Goal: Task Accomplishment & Management: Manage account settings

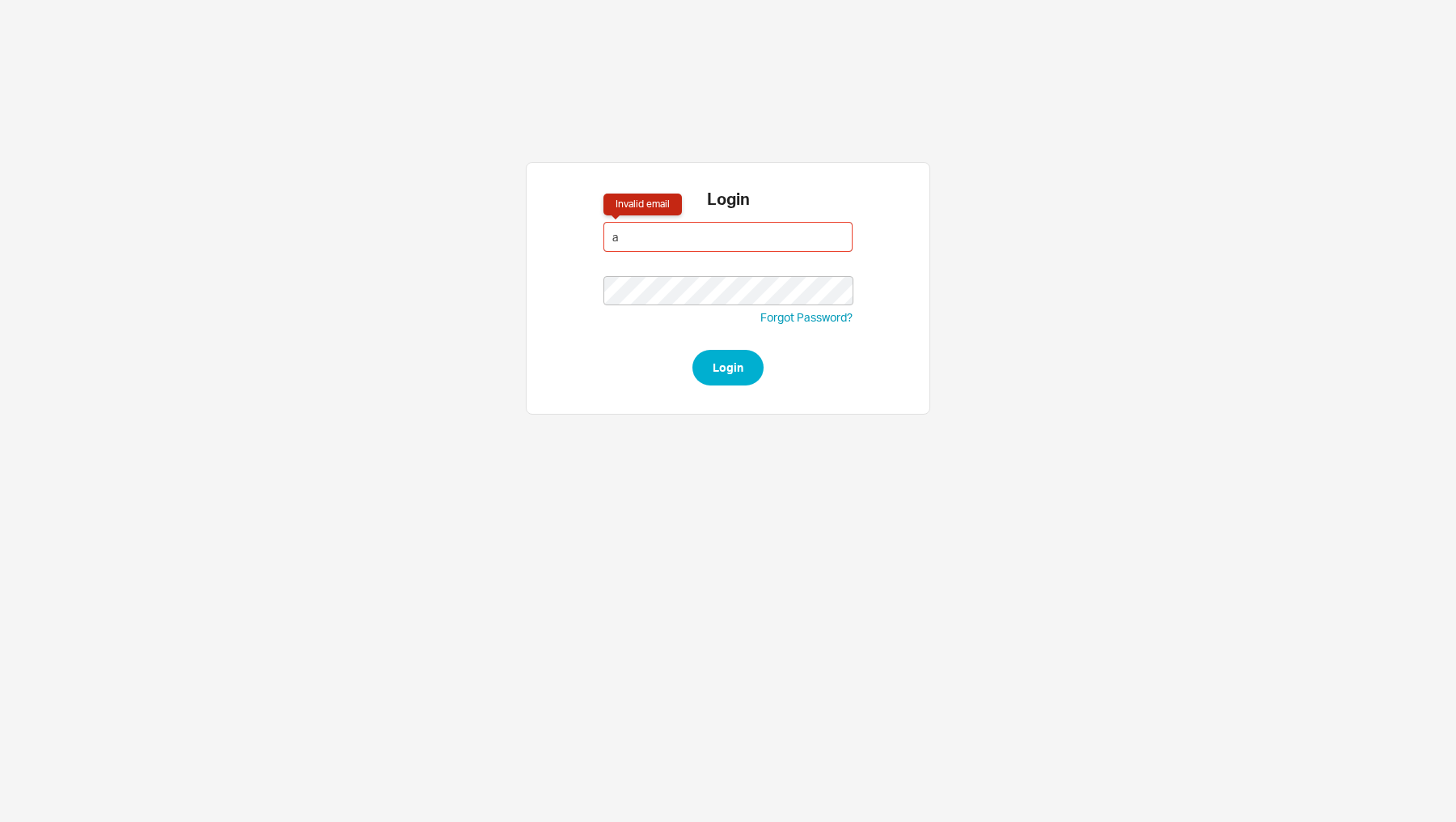
type input "[EMAIL_ADDRESS][DOMAIN_NAME]"
click at [693, 349] on button "Login" at bounding box center [728, 367] width 72 height 36
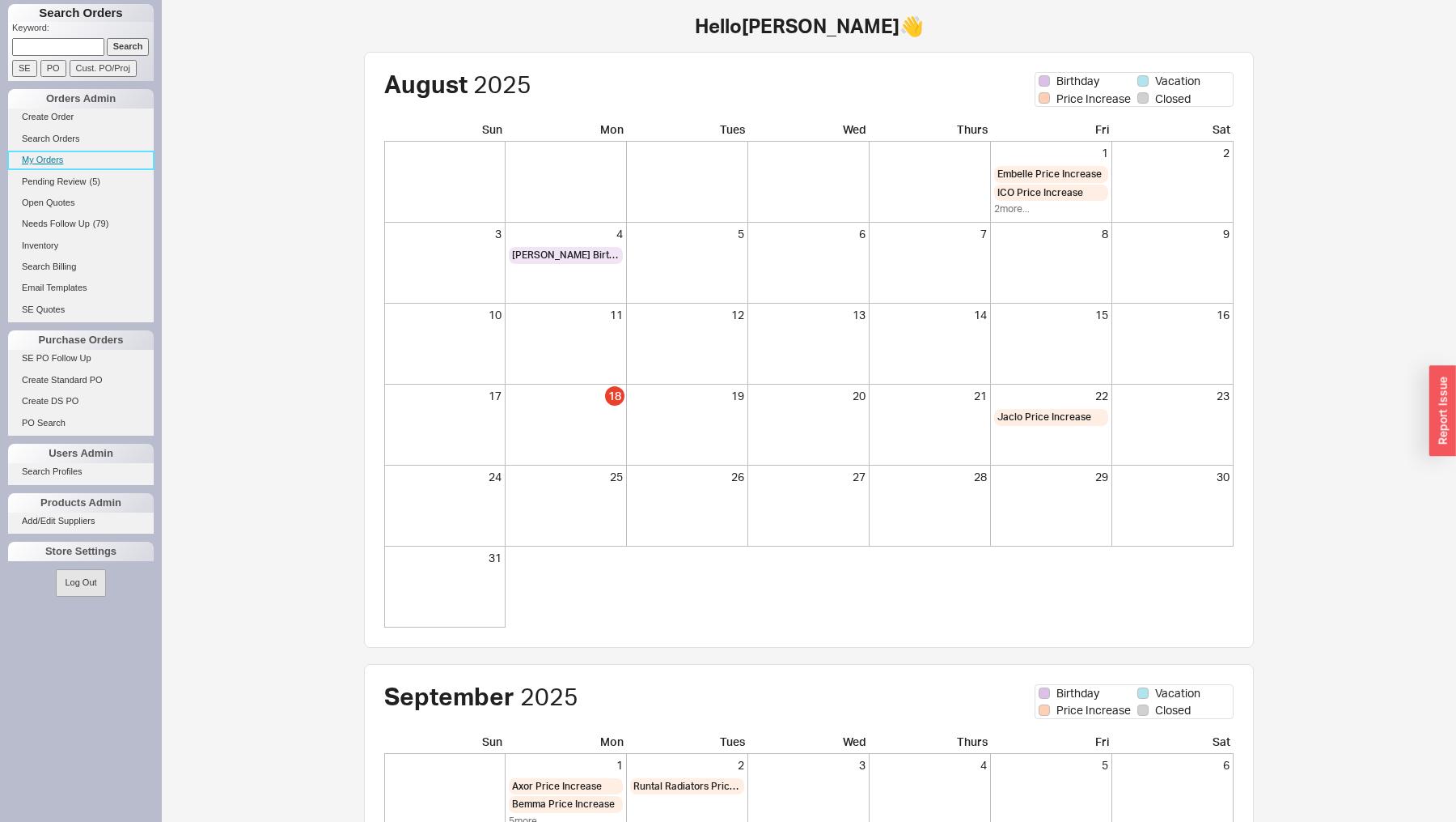
click at [64, 159] on link "My Orders" at bounding box center [81, 160] width 146 height 17
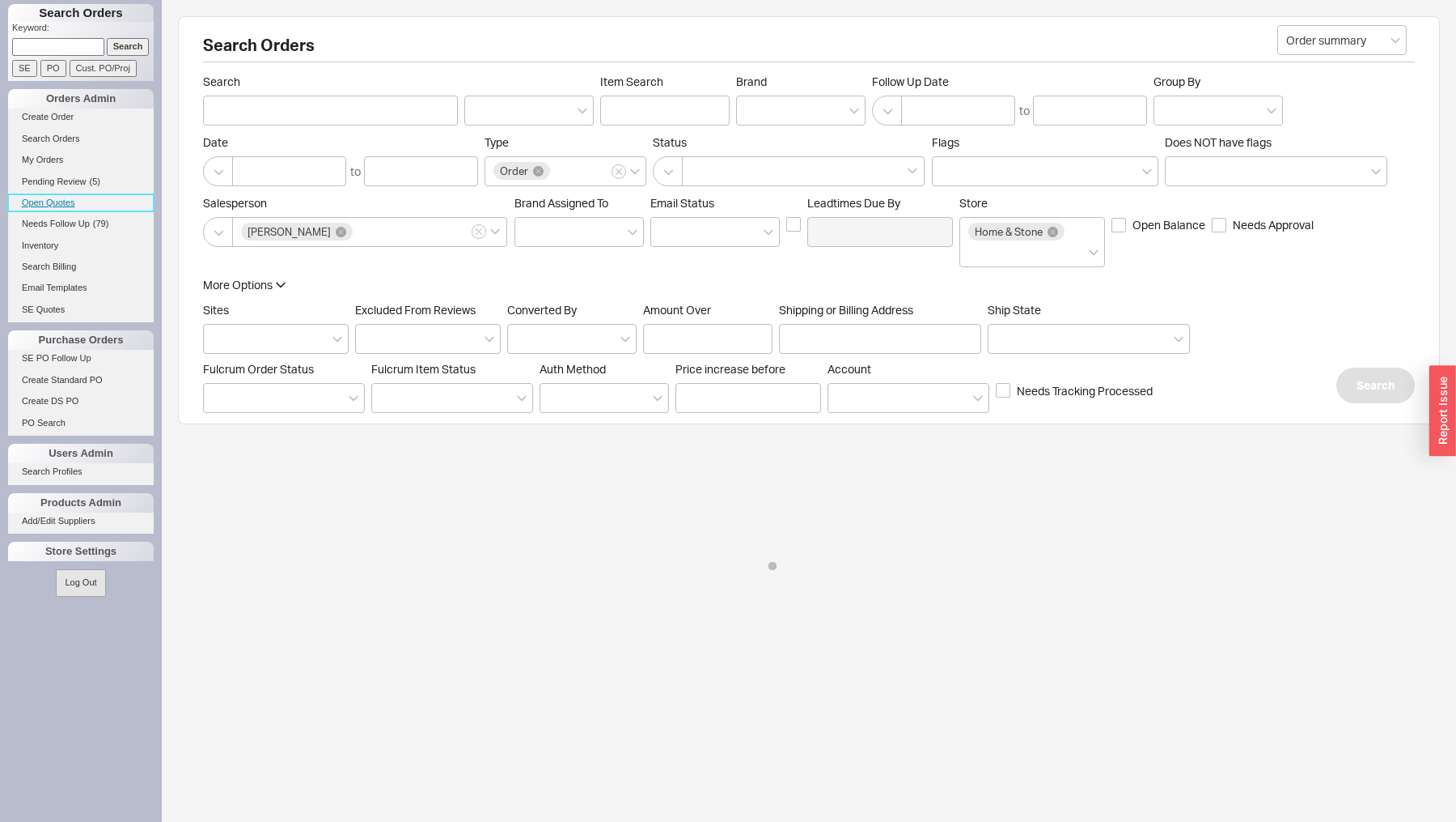
click at [65, 201] on link "Open Quotes" at bounding box center [81, 202] width 146 height 17
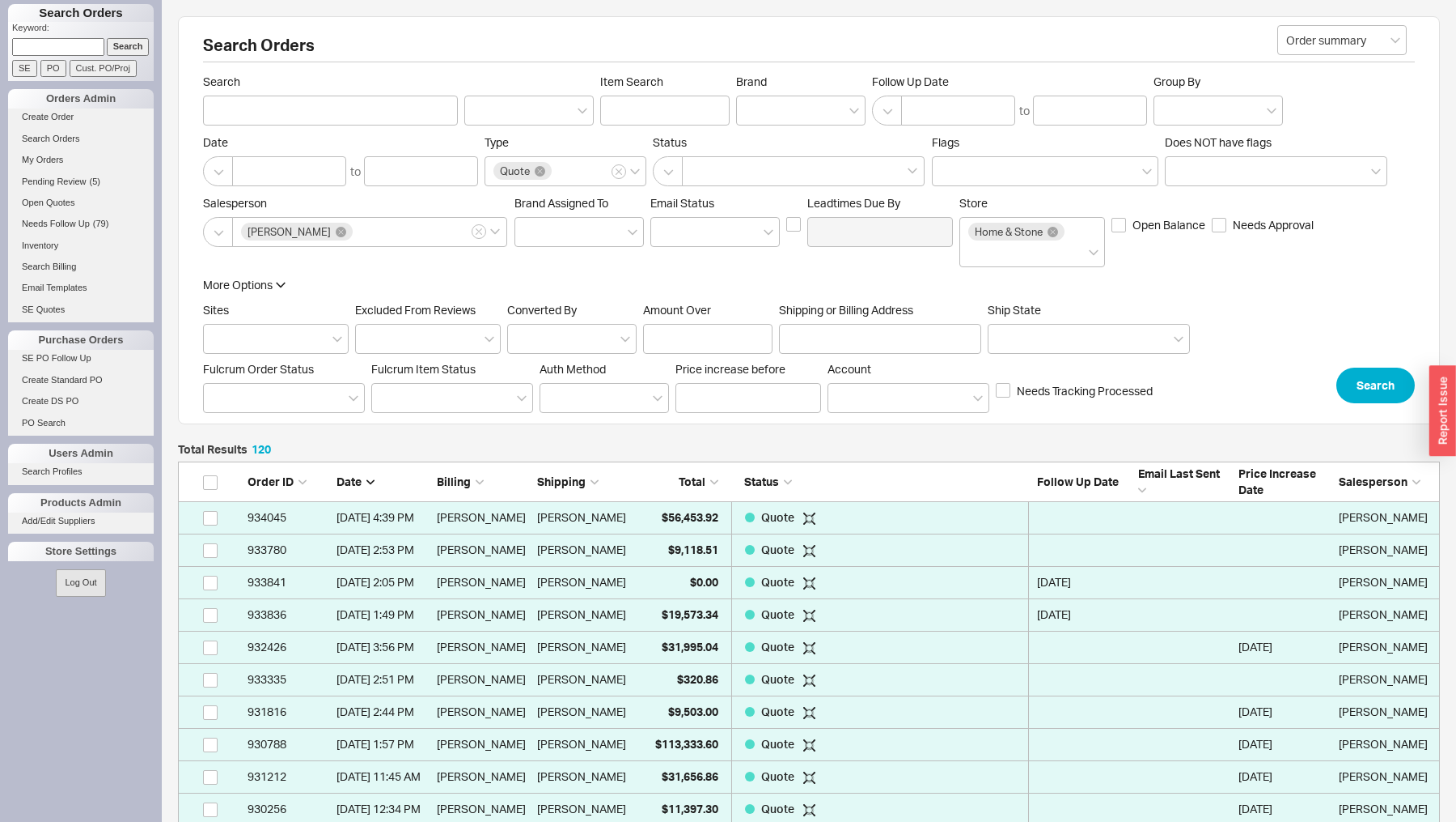
scroll to position [3926, 1262]
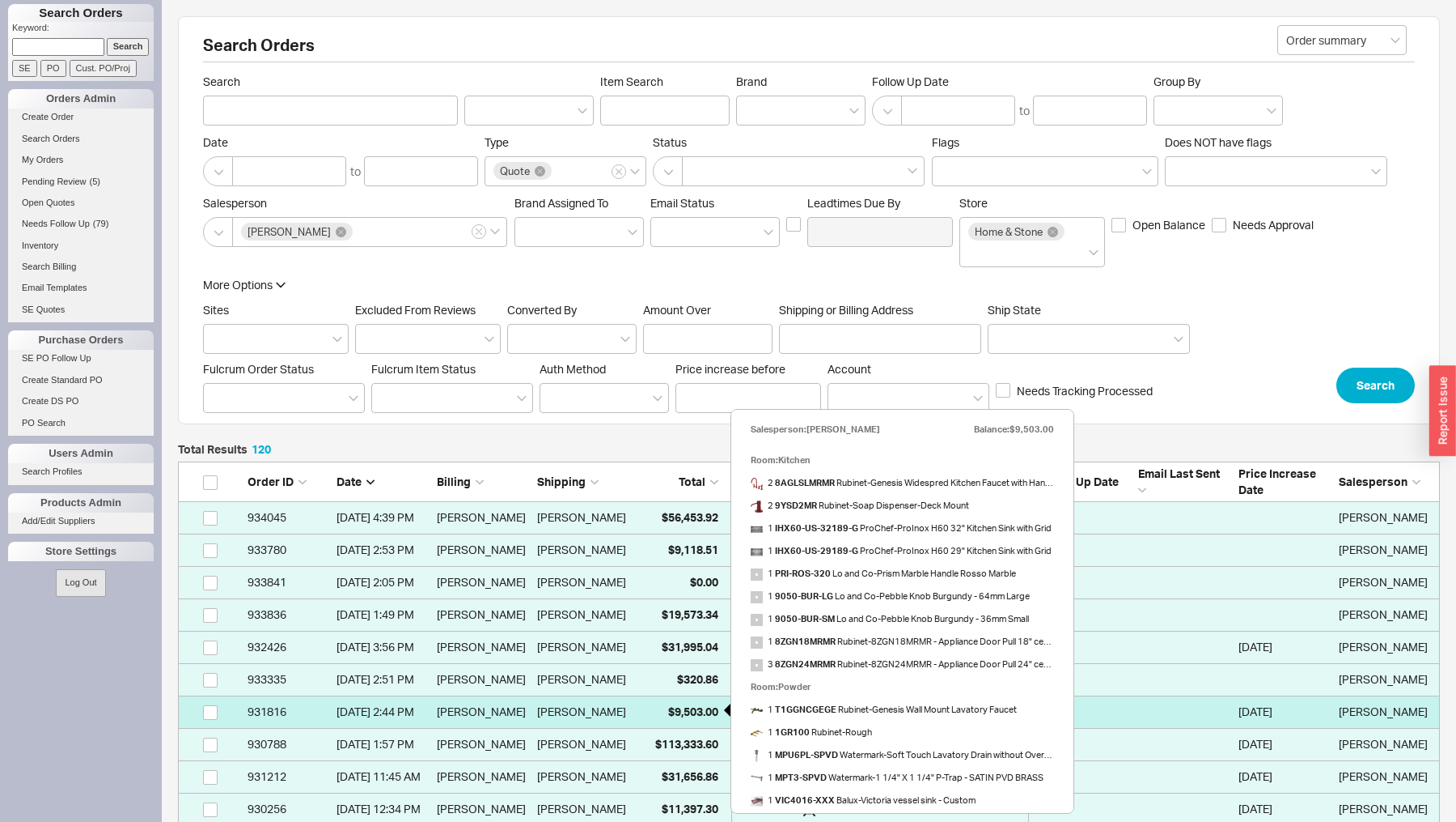
click at [693, 711] on span "$9,503.00" at bounding box center [693, 711] width 50 height 14
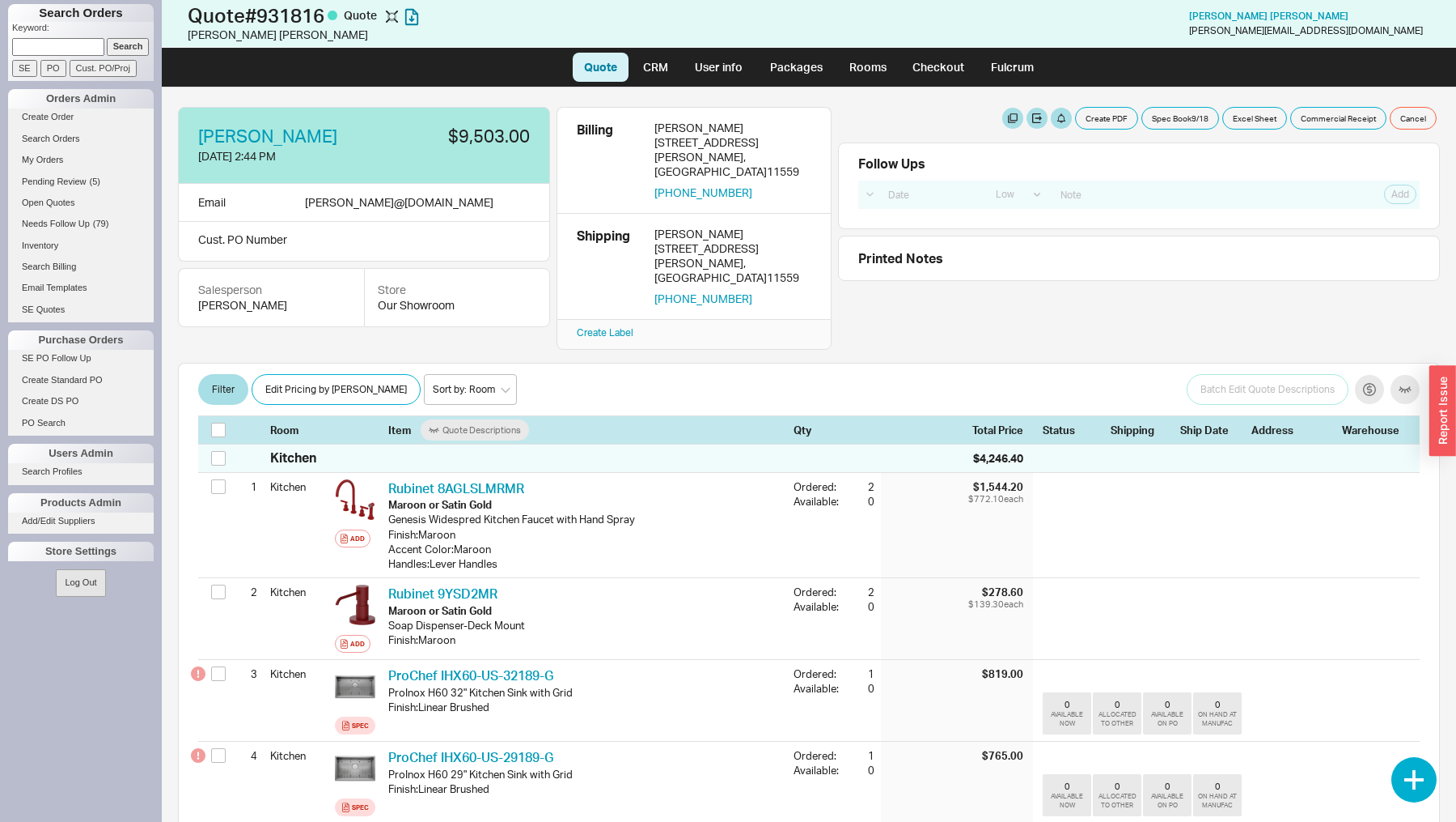
select select "LOW"
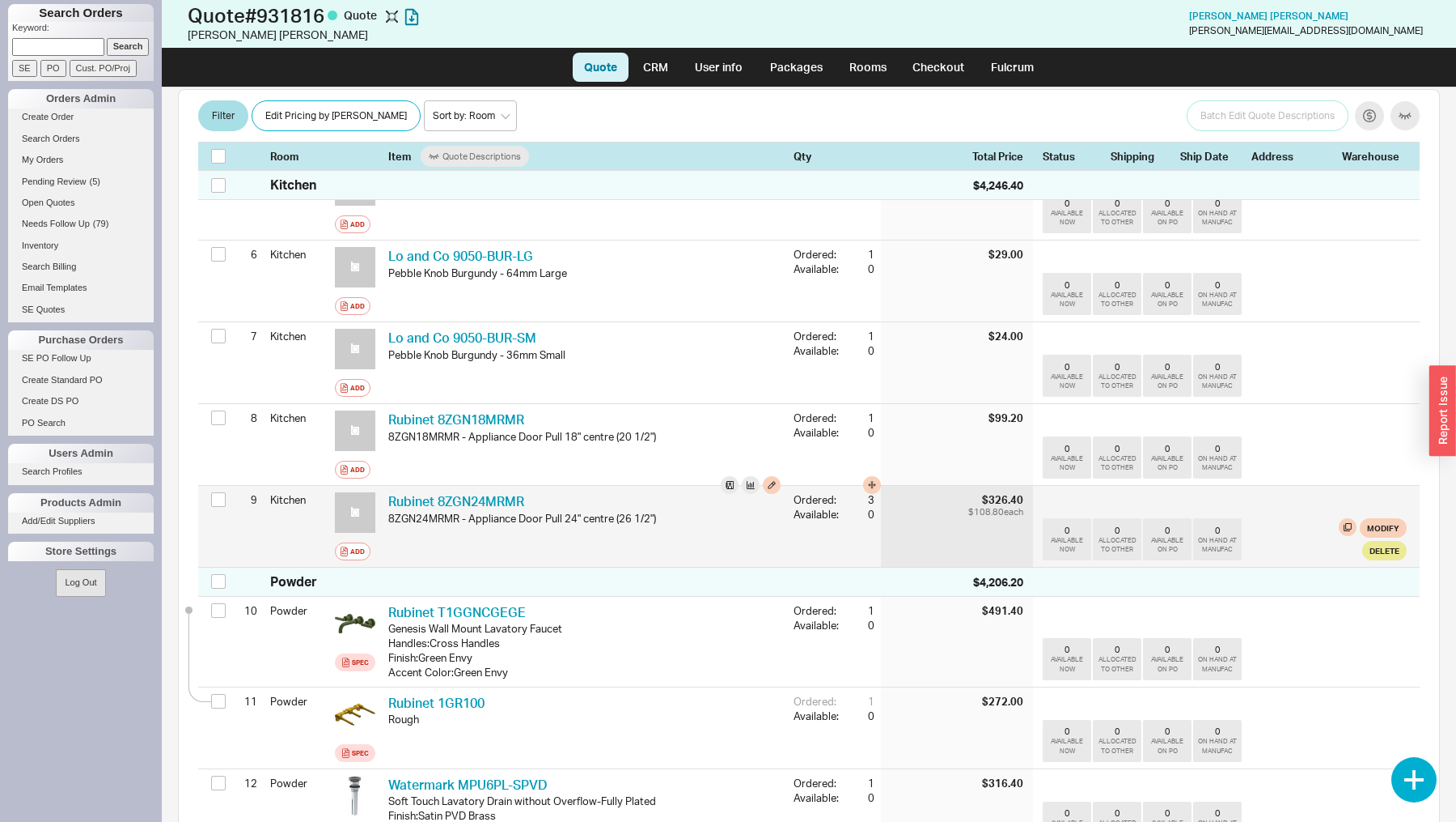
scroll to position [660, 0]
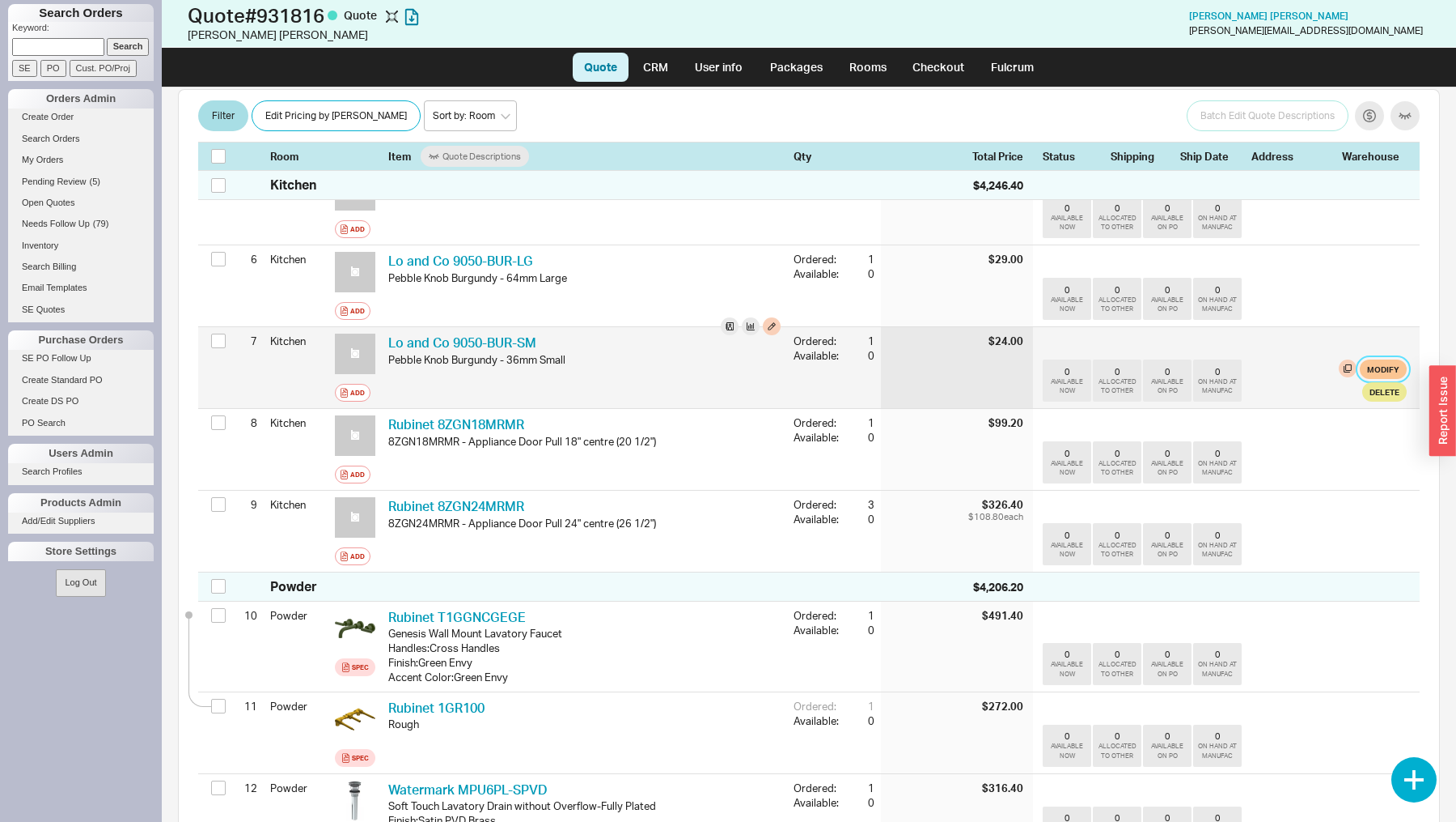
click at [1387, 359] on button "Modify" at bounding box center [1383, 369] width 47 height 19
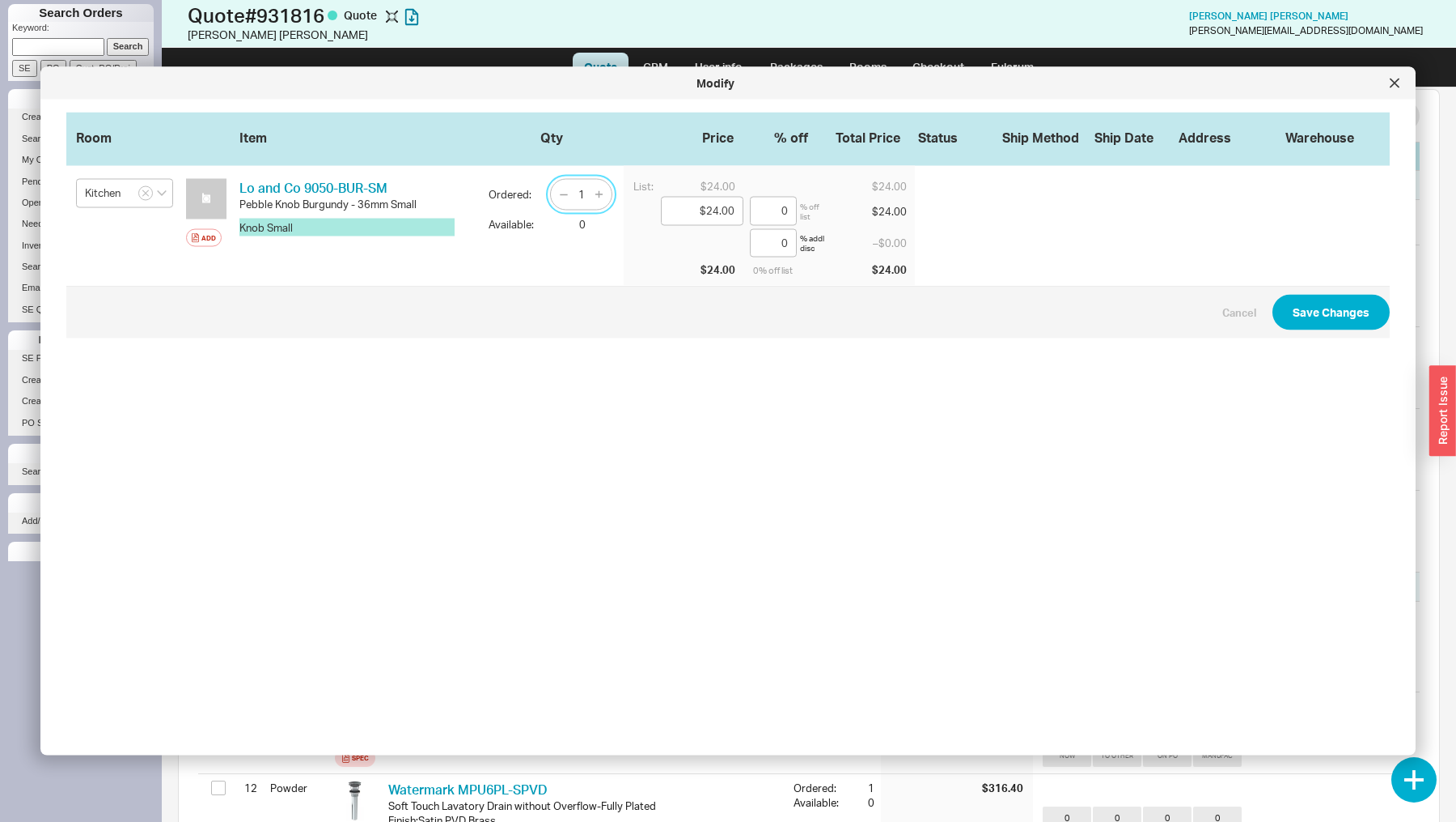
click at [585, 198] on input "1" at bounding box center [581, 195] width 22 height 20
type input "20"
click at [1336, 314] on button "Save Changes" at bounding box center [1330, 312] width 117 height 36
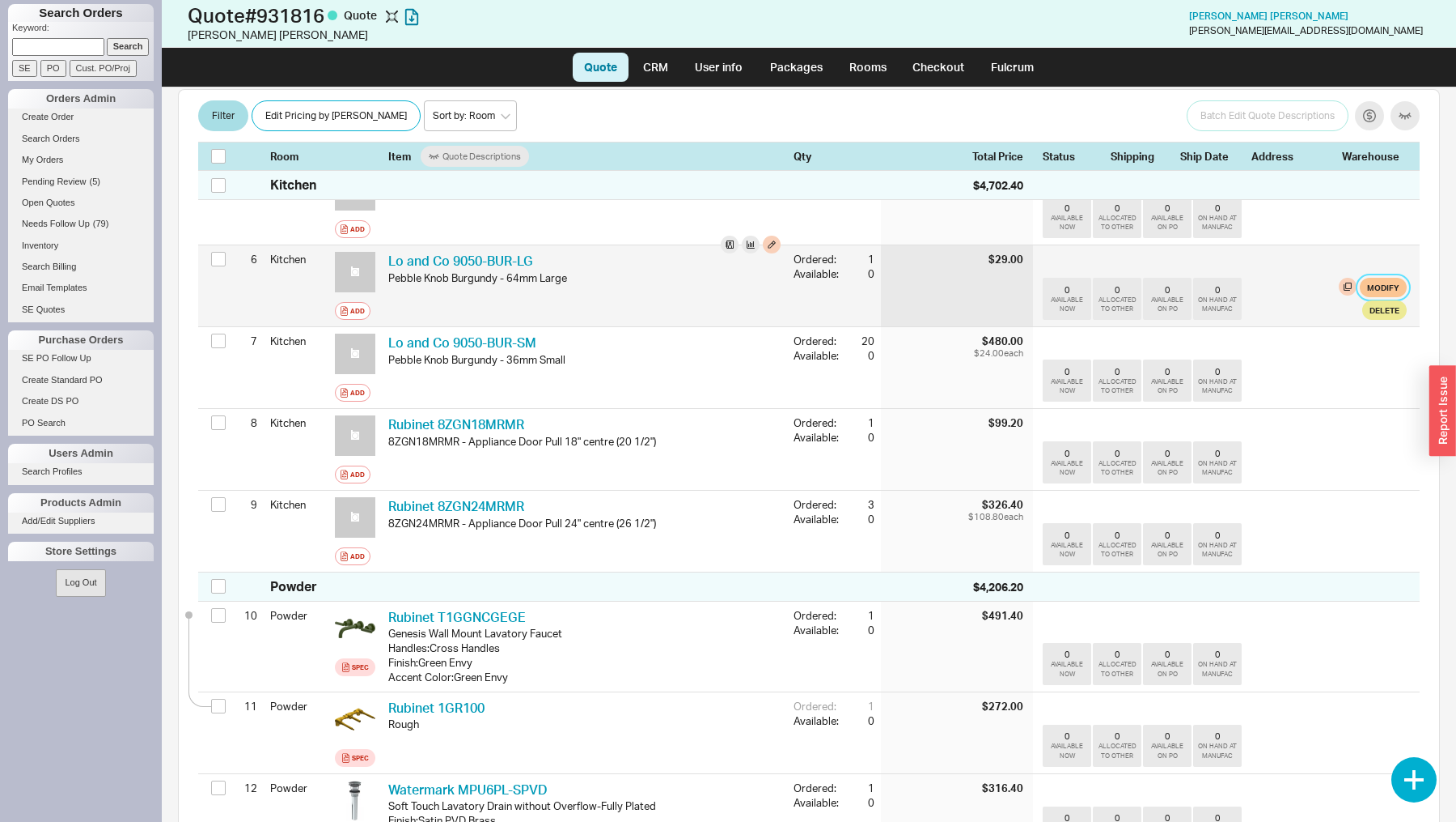
click at [1390, 278] on button "Modify" at bounding box center [1383, 287] width 47 height 19
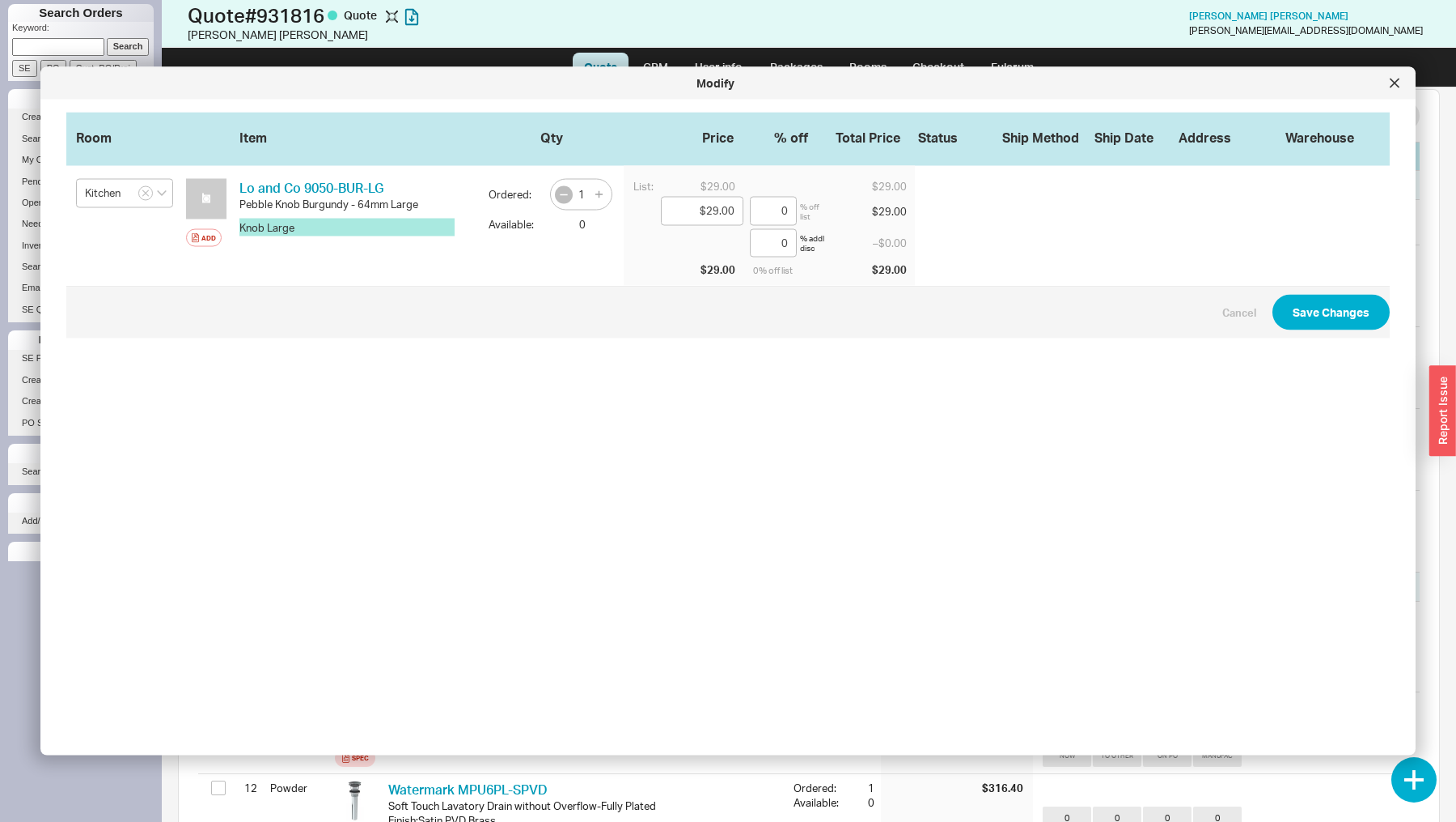
click at [566, 192] on icon "button" at bounding box center [564, 195] width 13 height 13
click at [587, 199] on input "0" at bounding box center [581, 195] width 22 height 20
type input "15"
click at [1356, 316] on button "Save Changes" at bounding box center [1330, 312] width 117 height 36
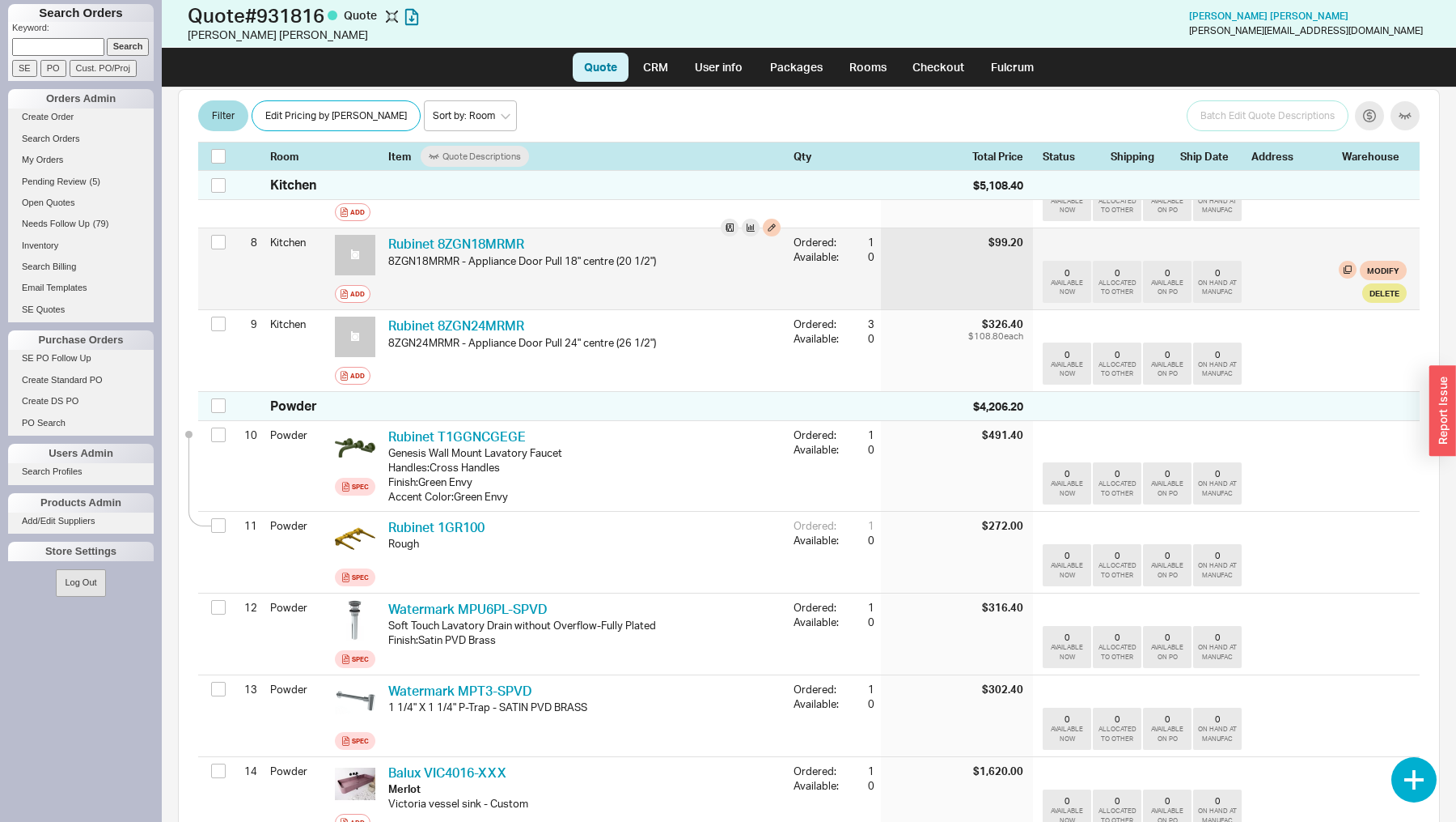
scroll to position [0, 0]
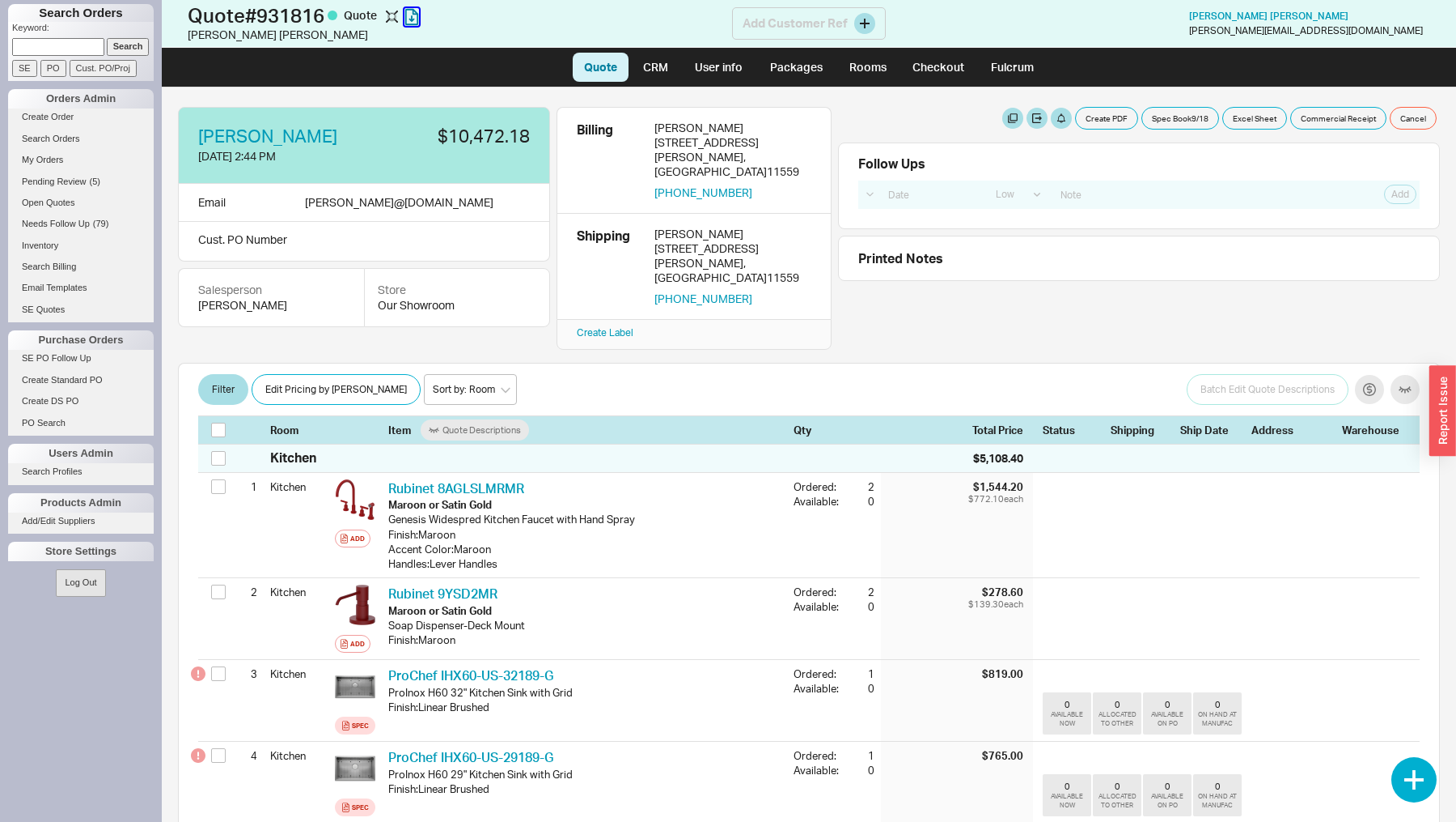
click at [418, 19] on icon "button" at bounding box center [412, 17] width 13 height 16
click at [51, 143] on link "Search Orders" at bounding box center [81, 139] width 146 height 17
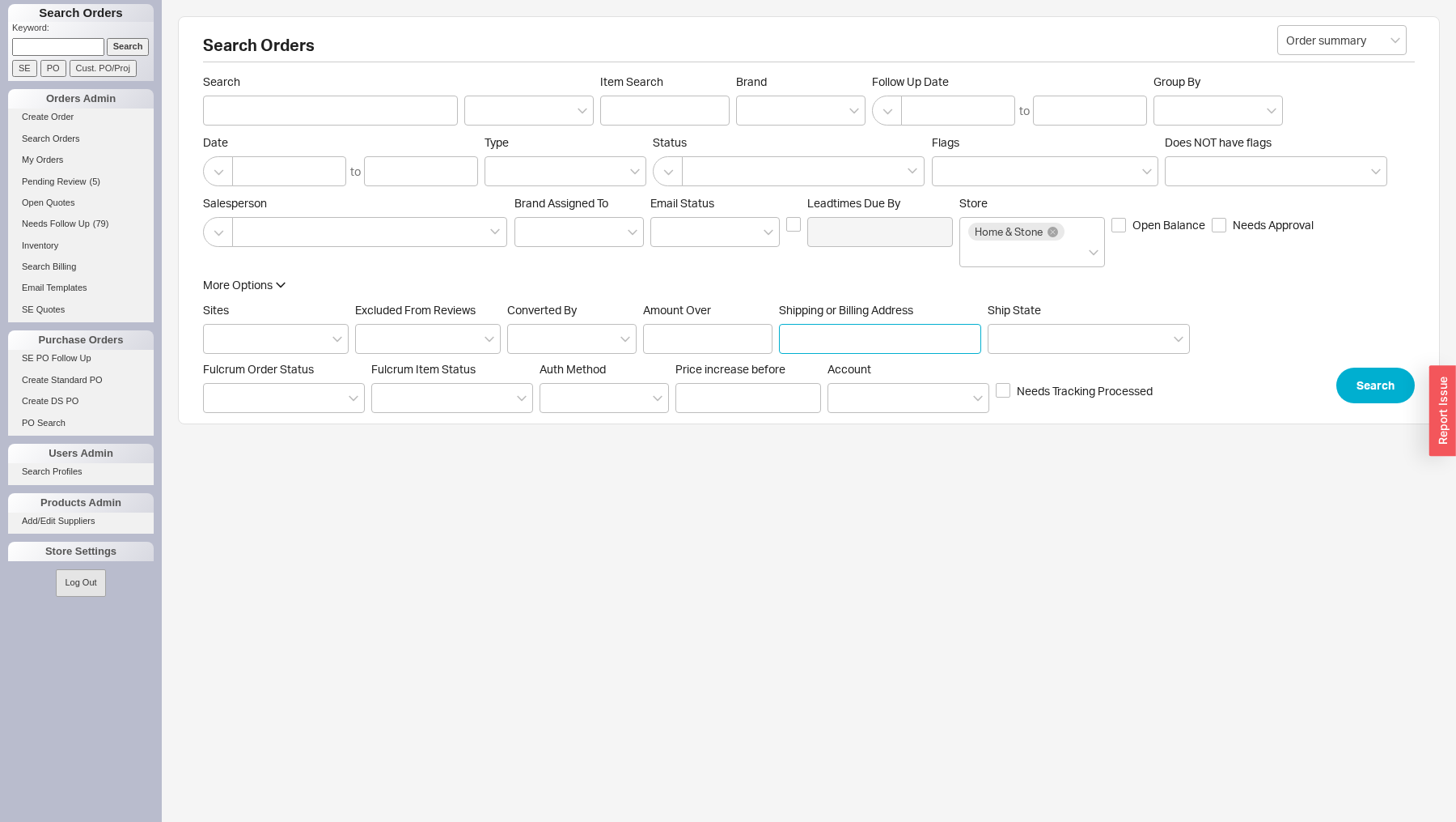
click at [910, 340] on input "Shipping or Billing Address" at bounding box center [880, 339] width 202 height 30
type input "960"
click at [1355, 394] on button "Search" at bounding box center [1375, 385] width 78 height 36
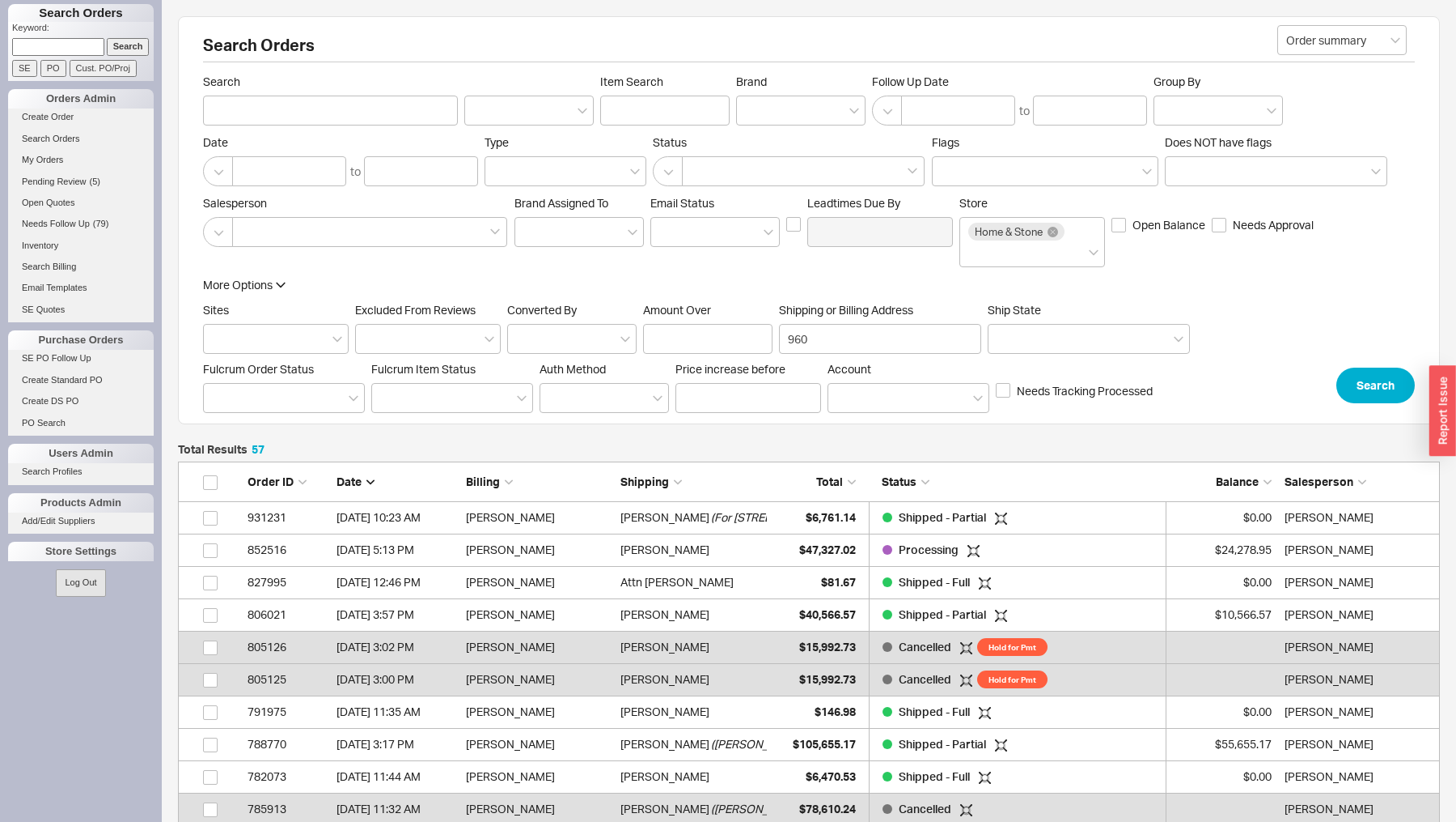
scroll to position [1, 1]
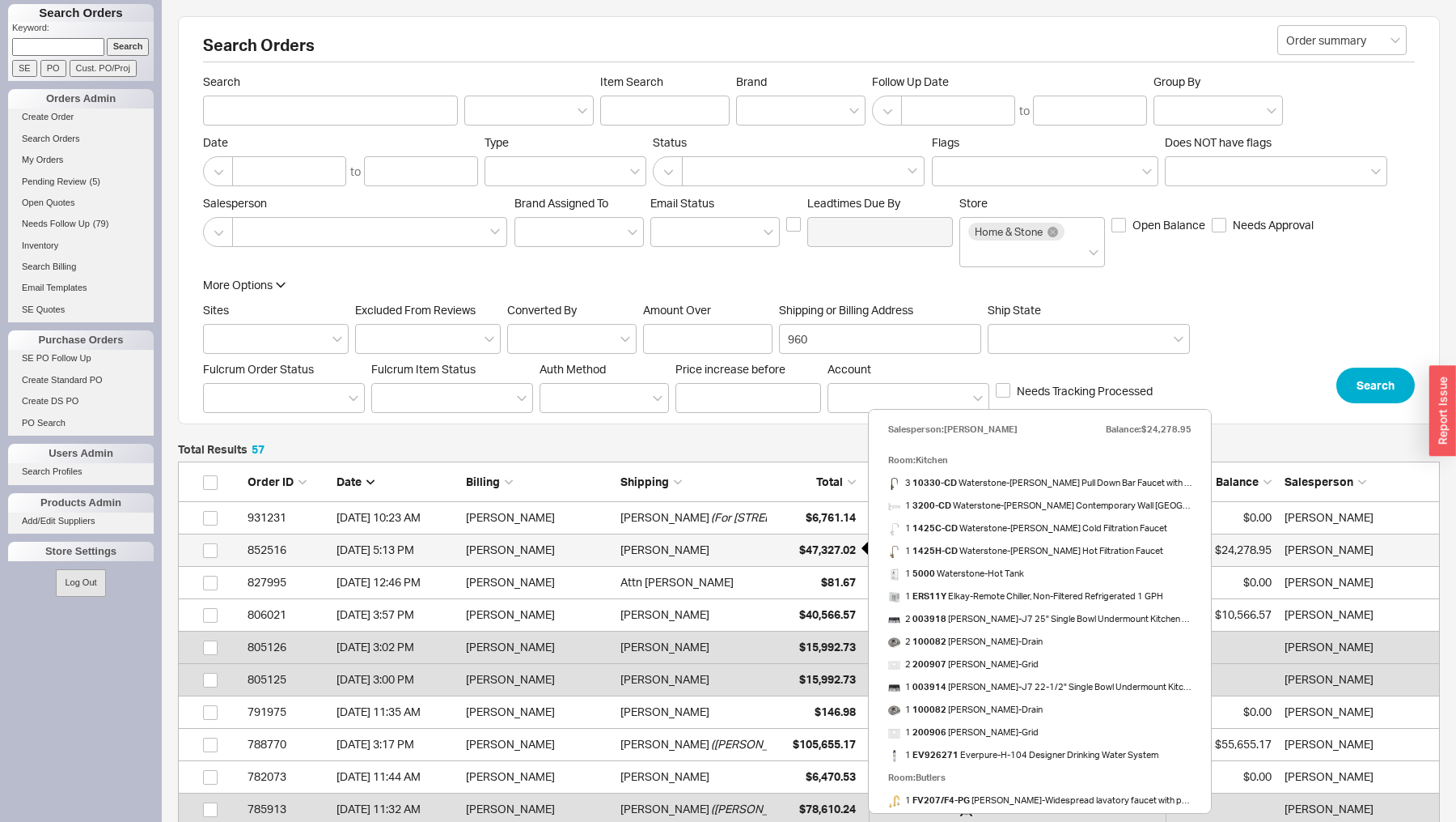
click at [830, 547] on span "$47,327.02" at bounding box center [827, 549] width 57 height 14
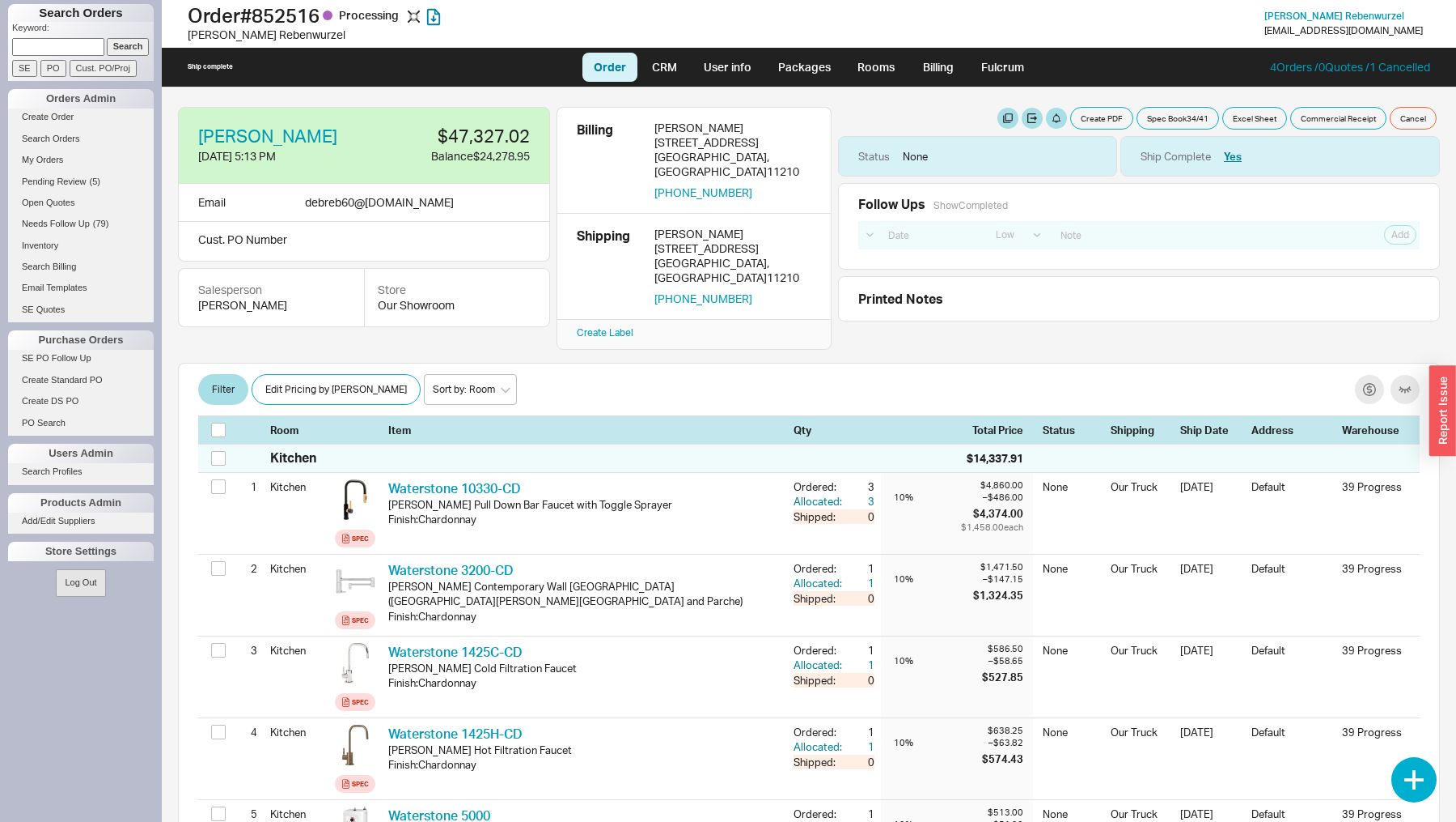
select select "LOW"
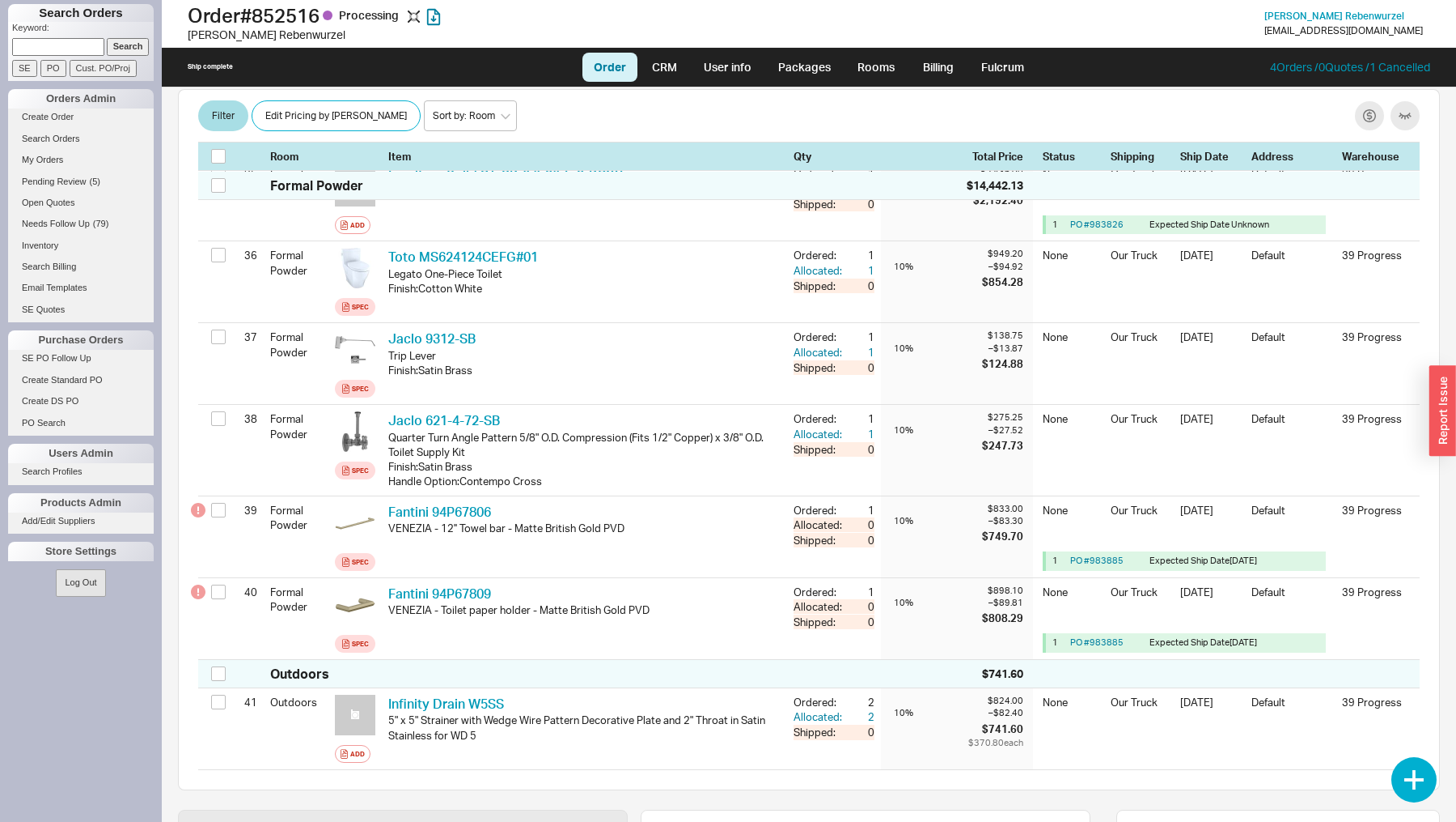
scroll to position [3343, 0]
click at [806, 67] on link "Packages" at bounding box center [804, 67] width 76 height 29
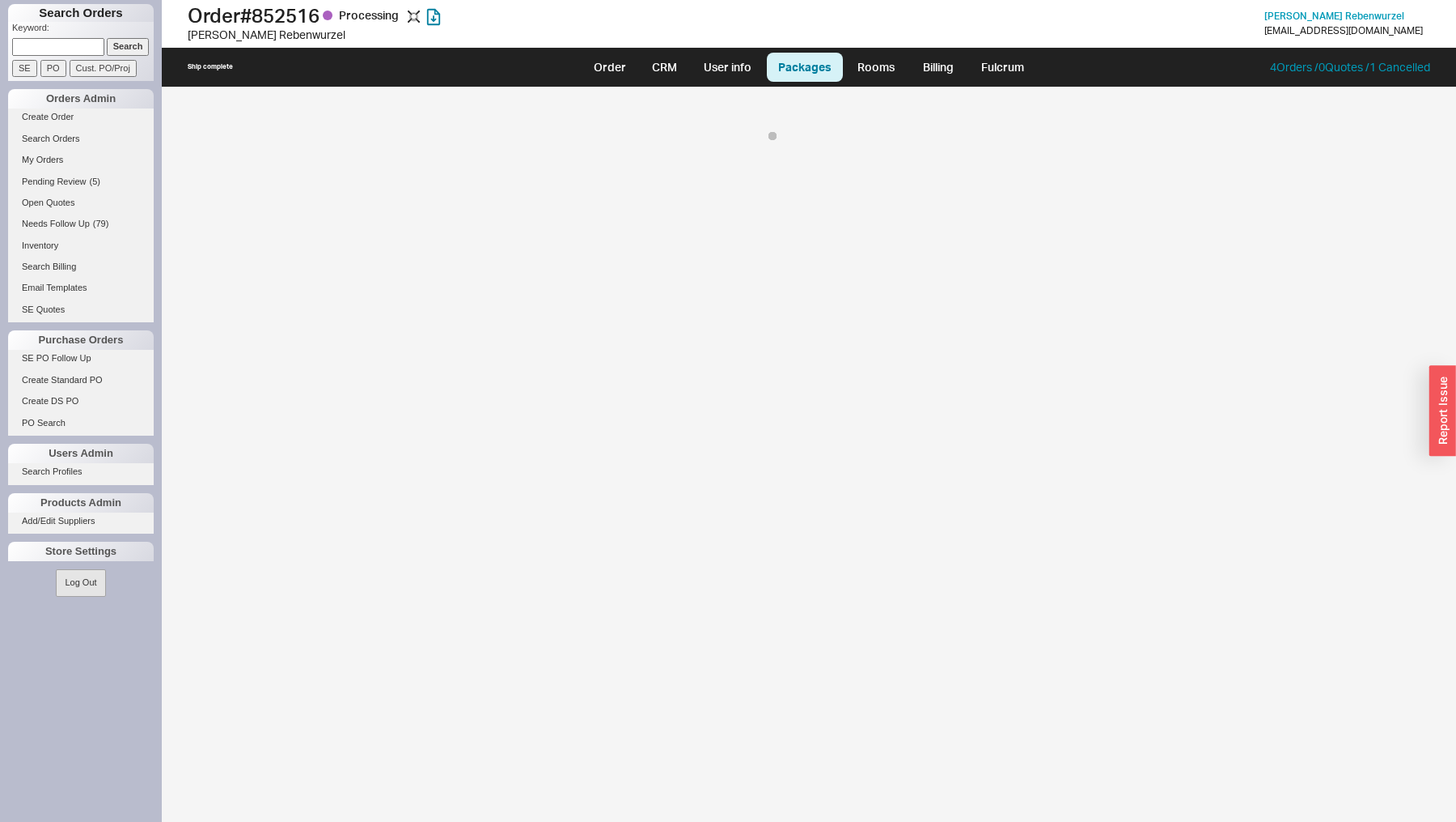
select select "8"
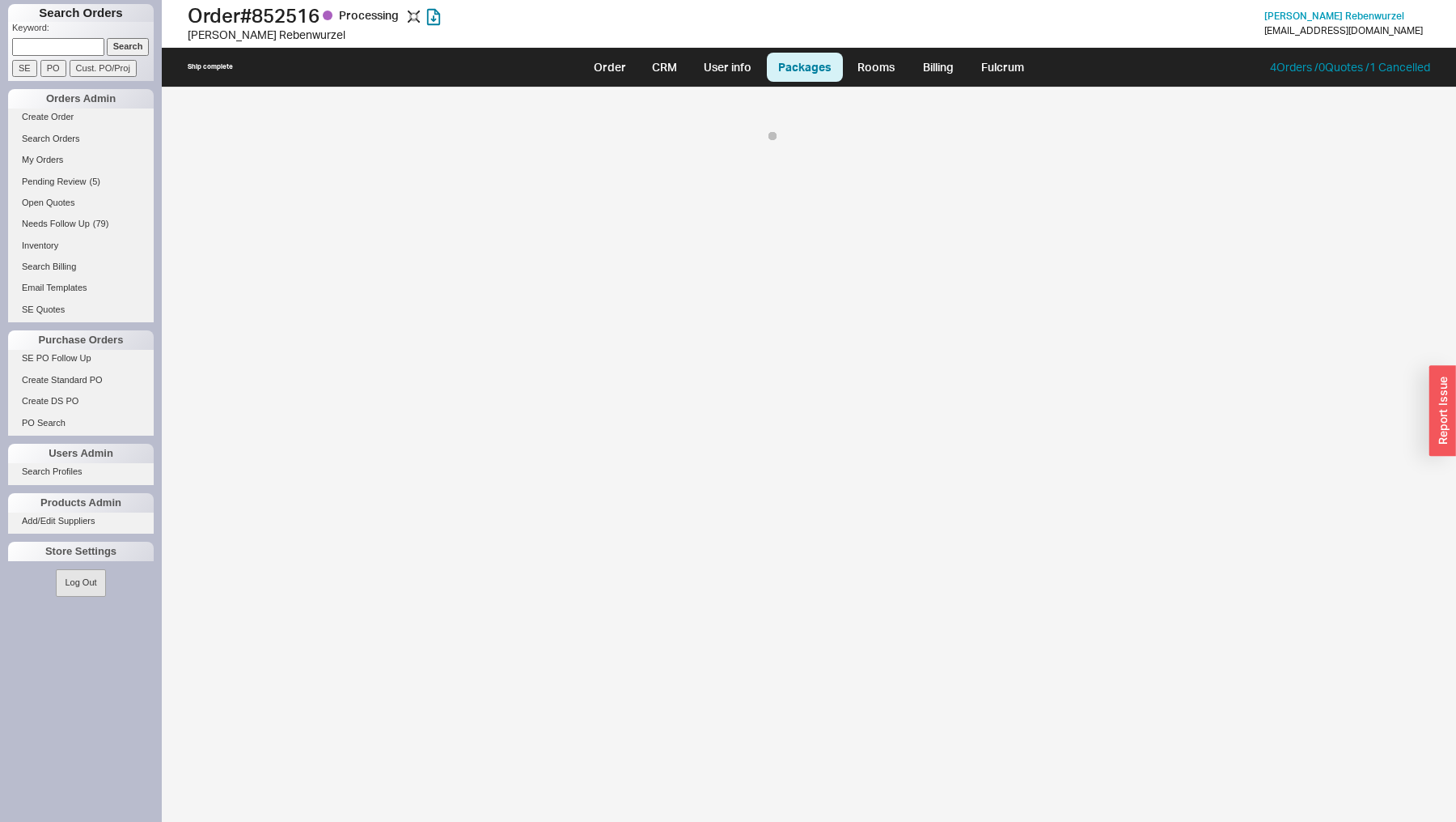
select select "8"
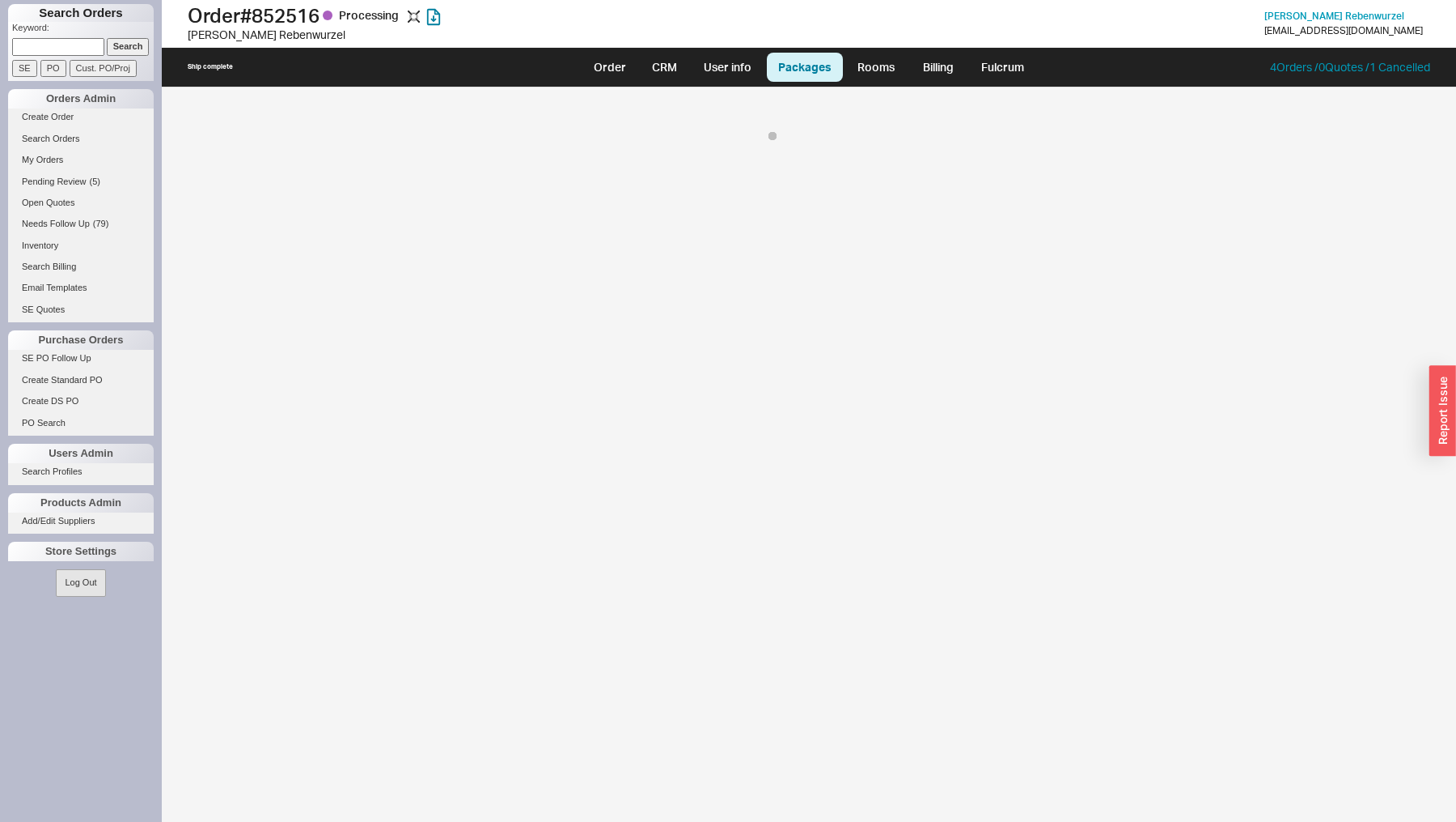
select select "8"
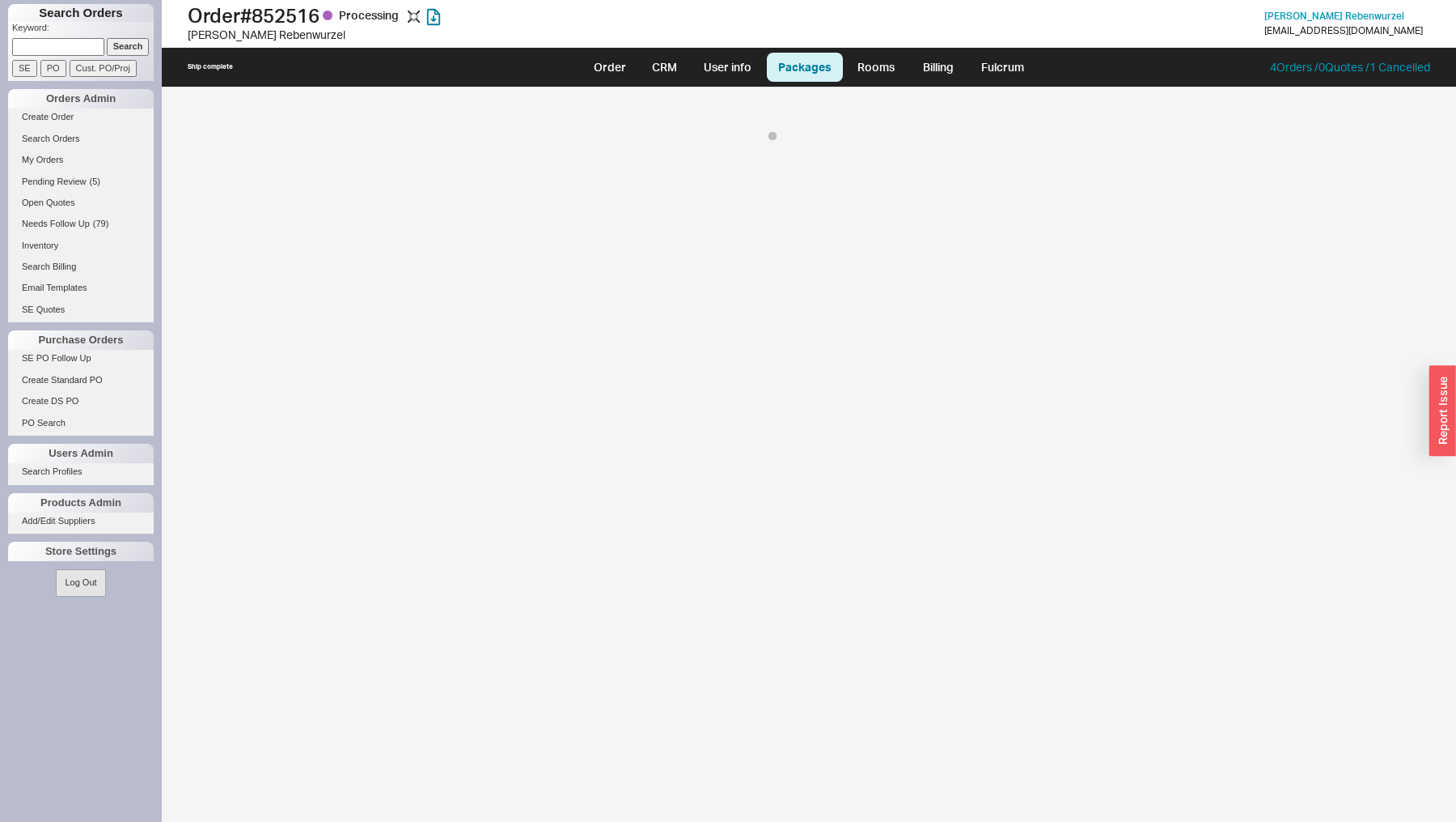
select select "8"
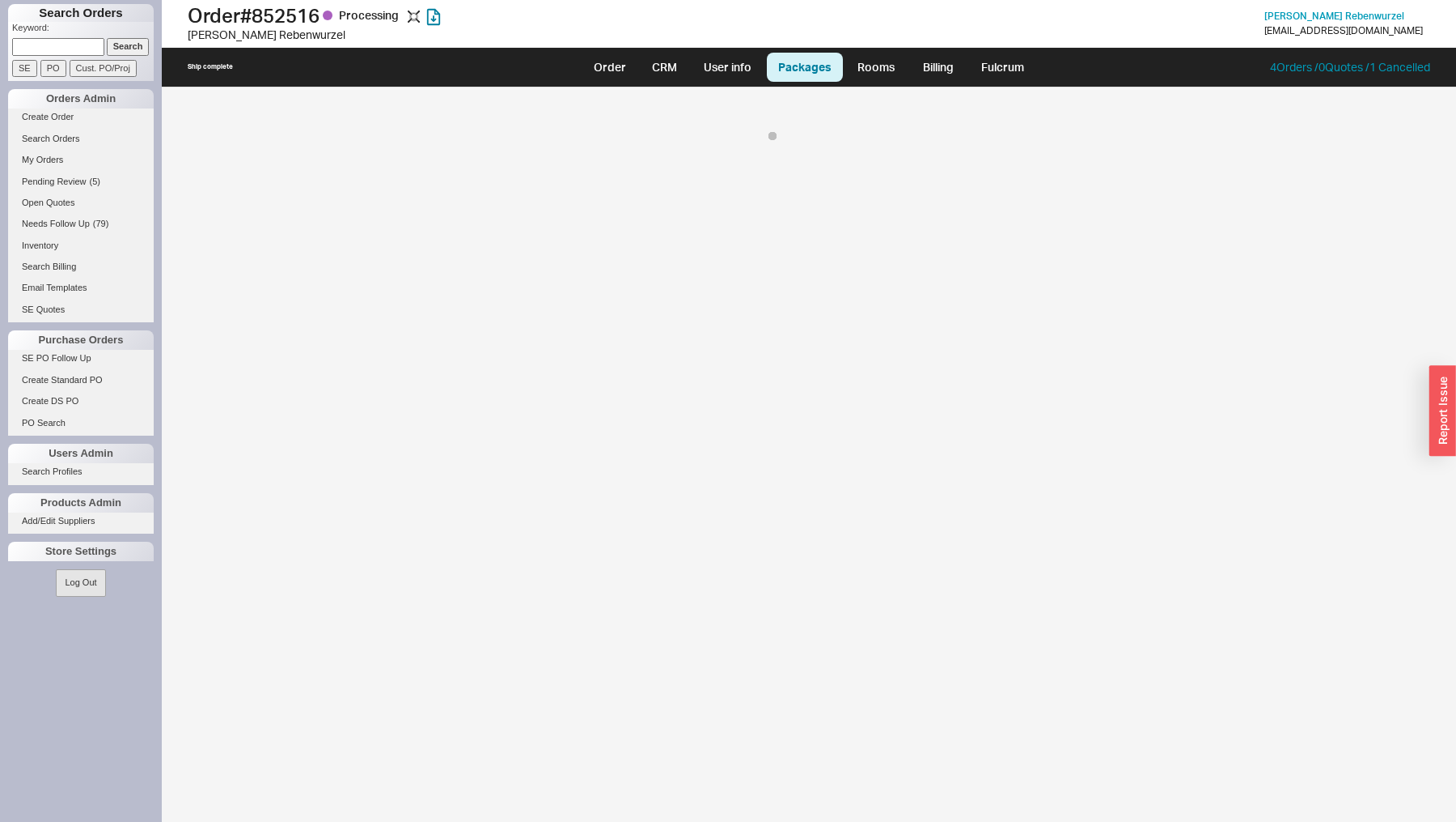
select select "8"
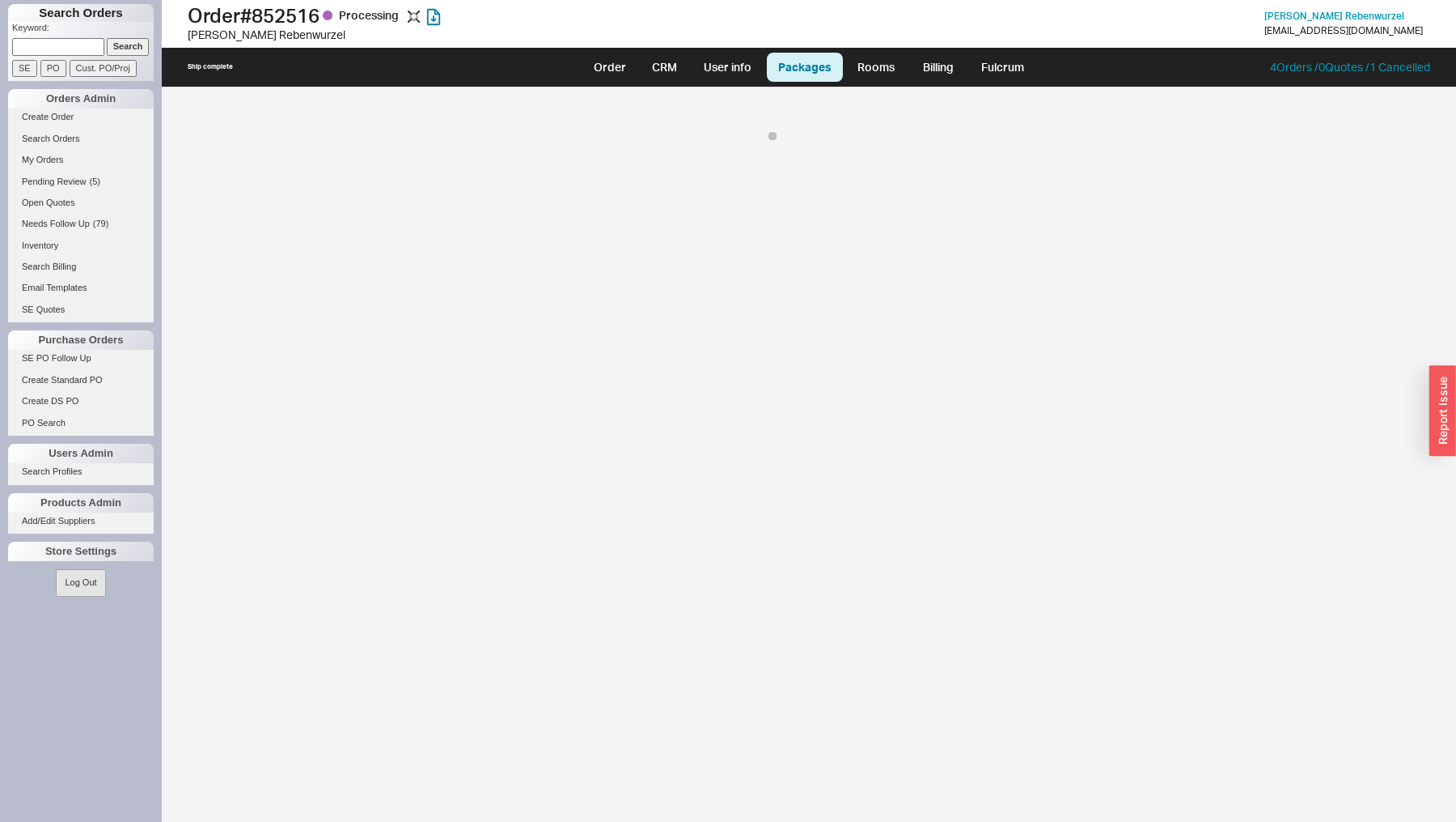
select select "8"
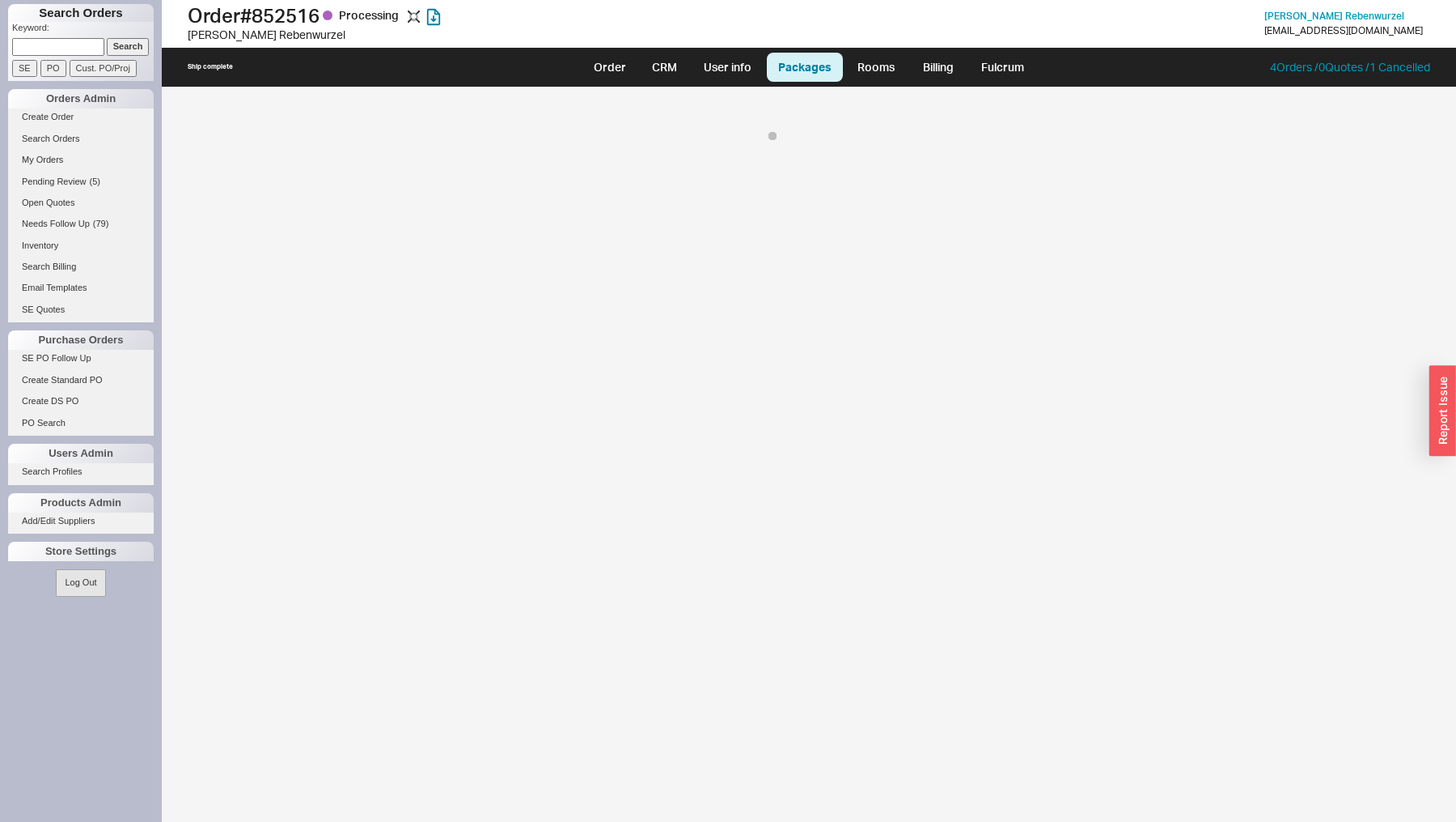
select select "8"
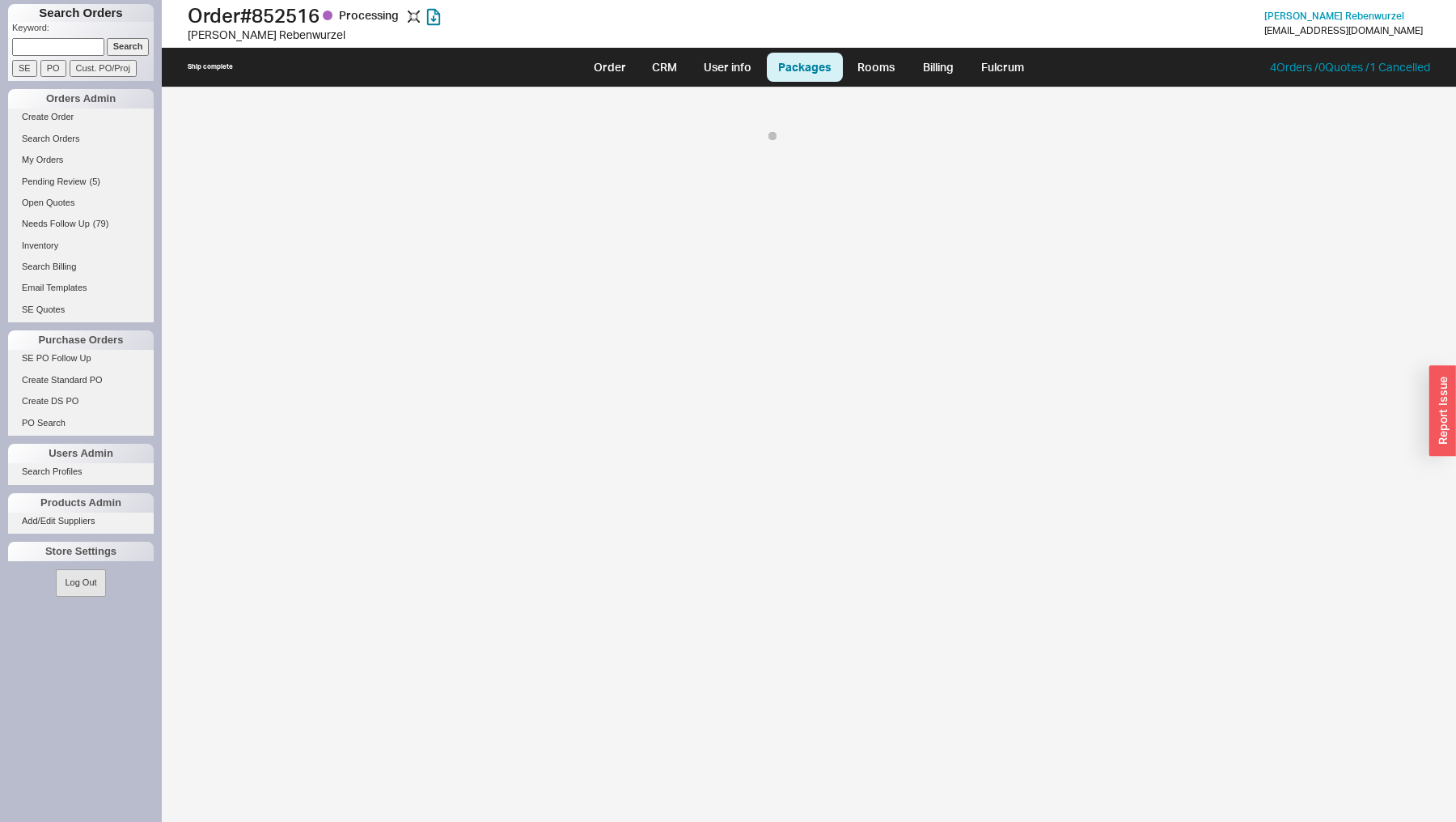
select select "8"
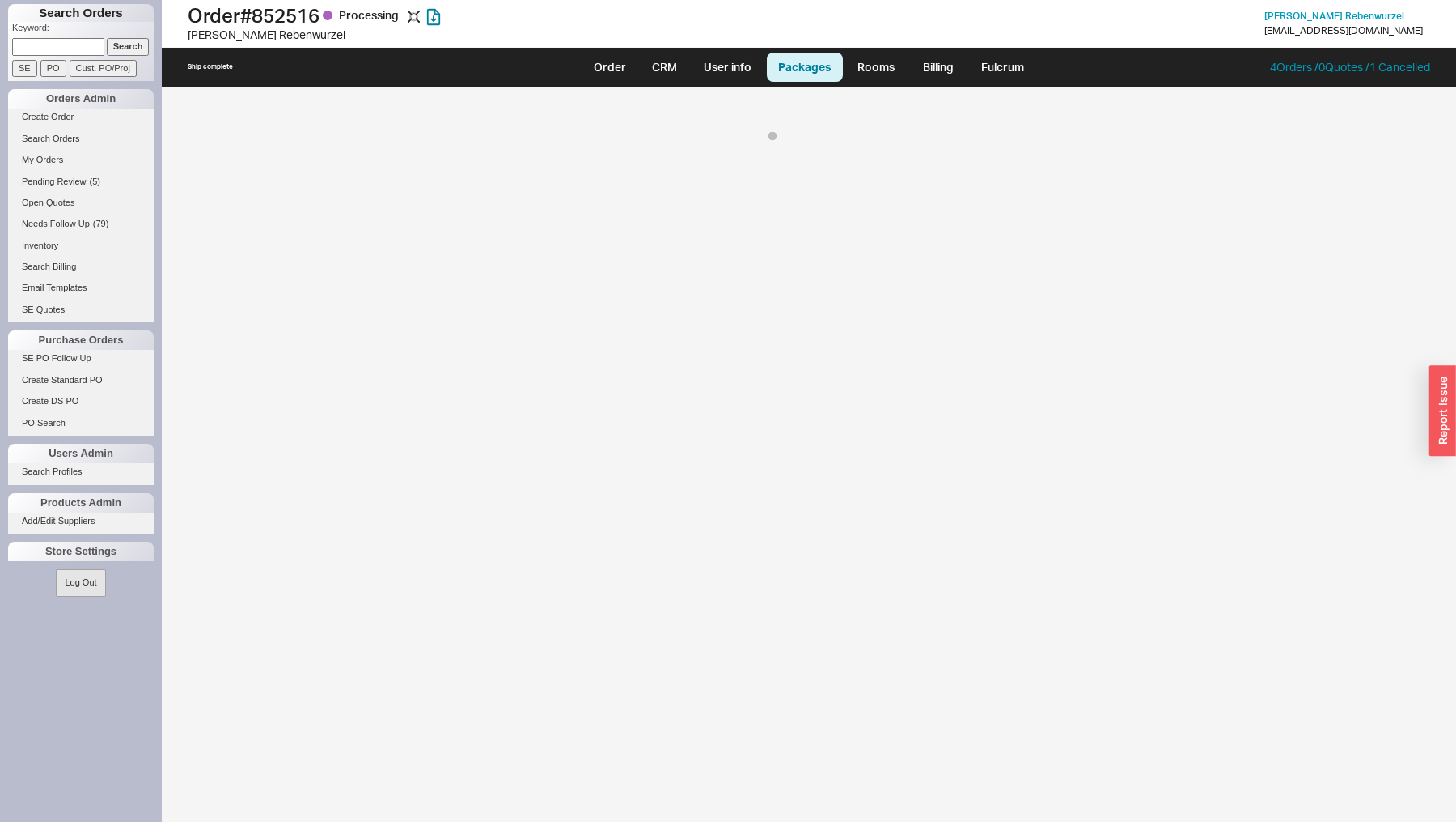
select select "8"
select select "4035"
select select "8"
select select "4035"
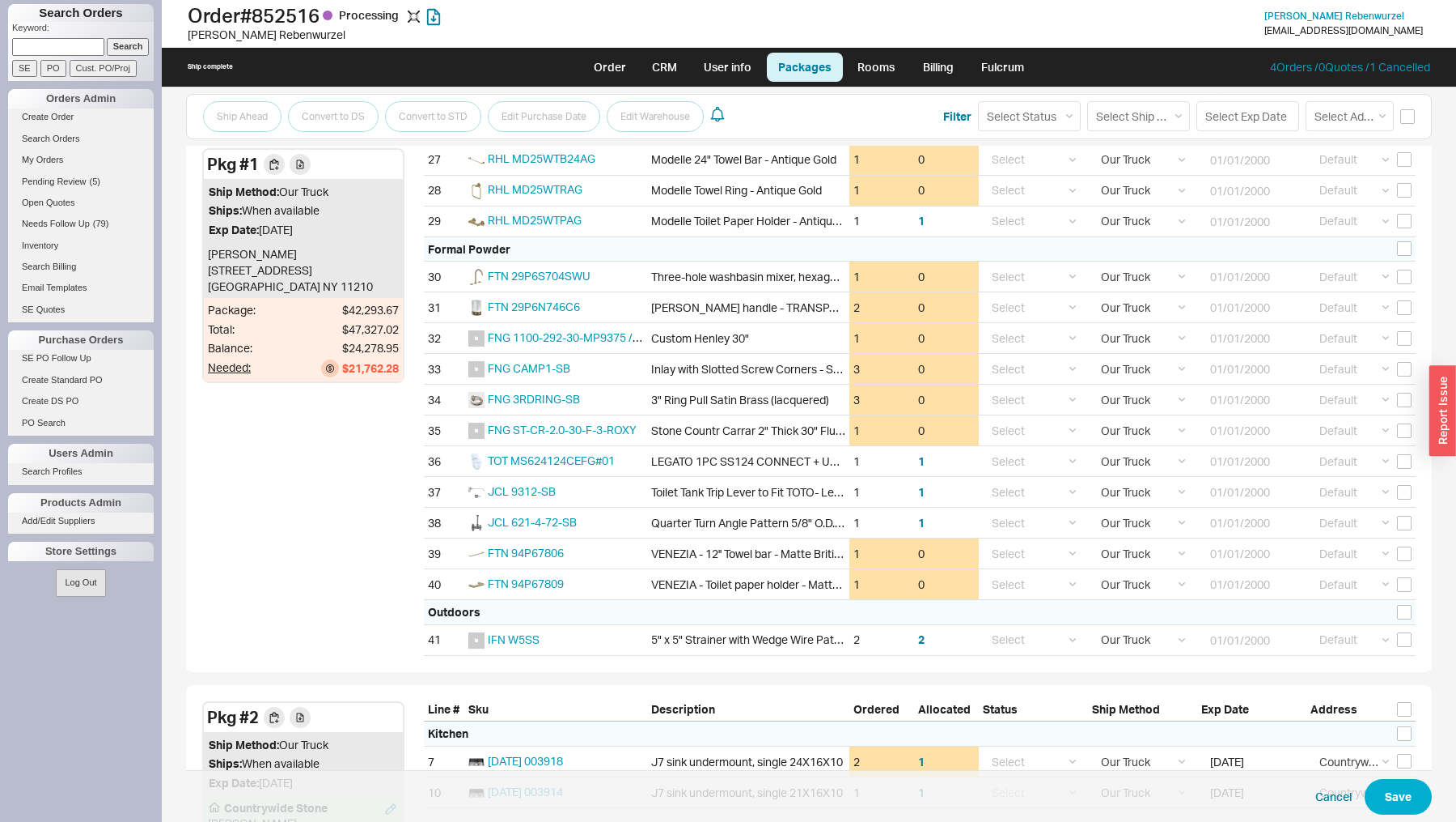
scroll to position [1321, 0]
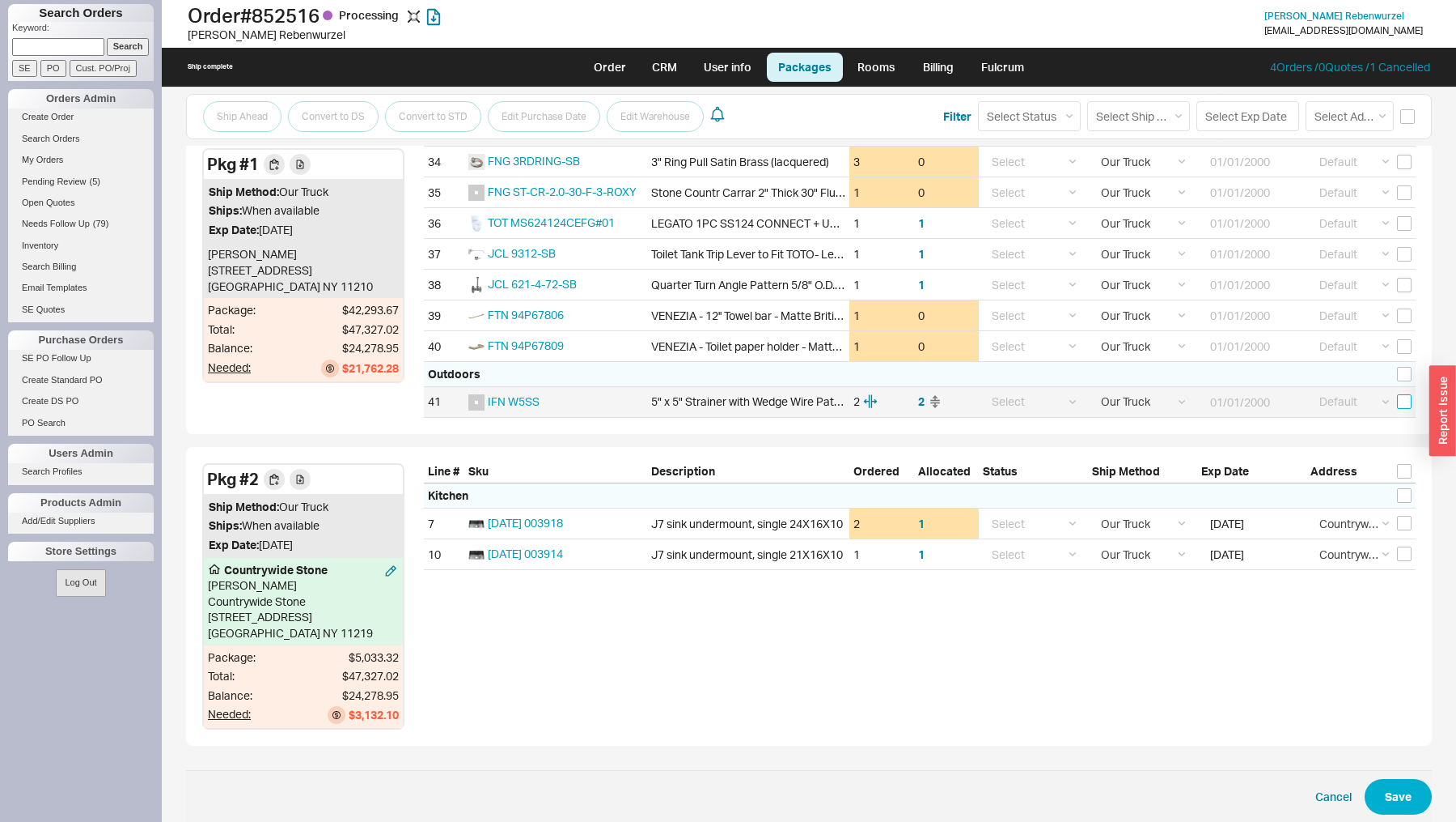
click at [1402, 394] on input "checkbox" at bounding box center [1404, 402] width 15 height 15
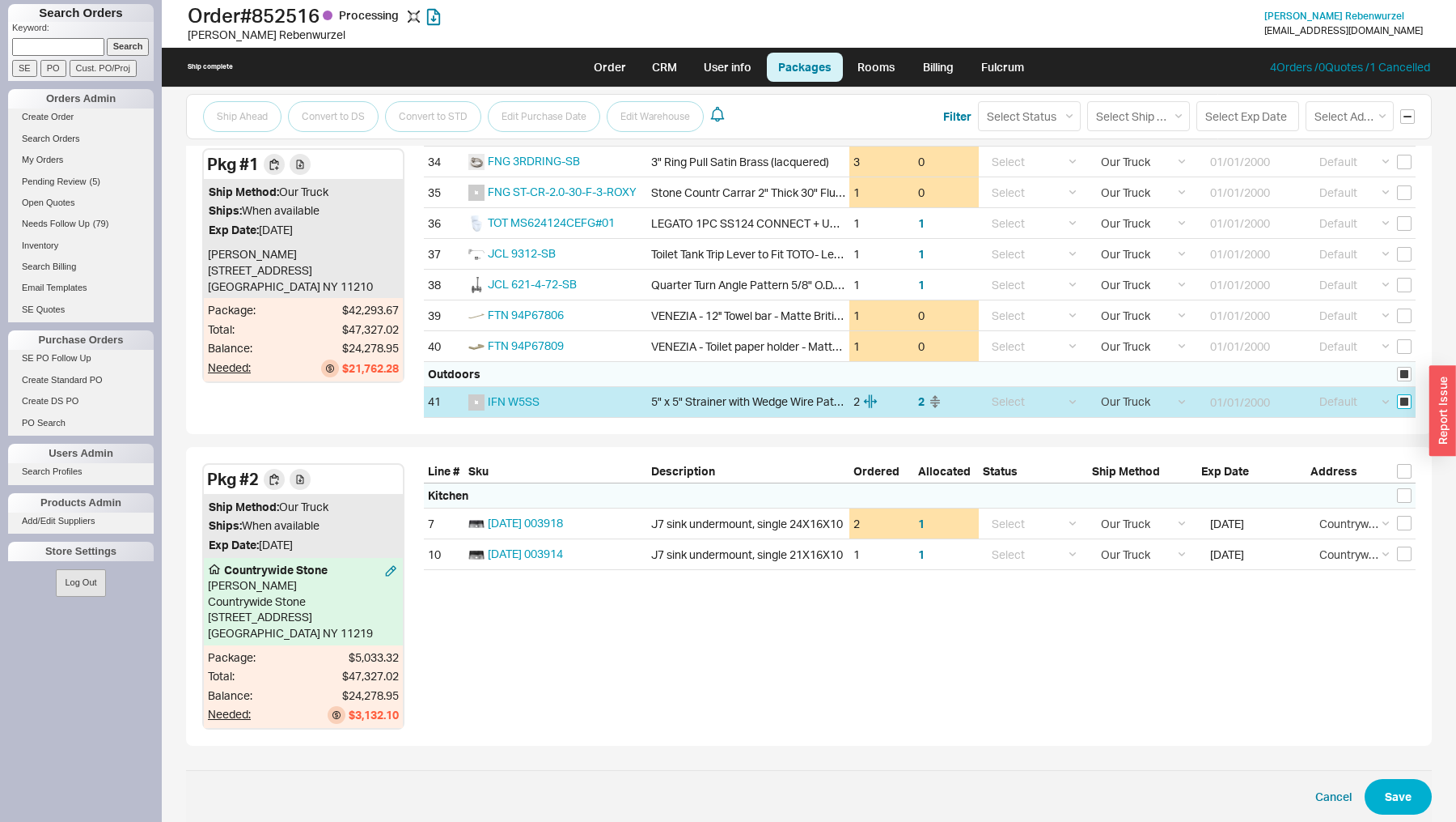
checkbox input "true"
click at [1140, 387] on select "Select Ground LTL Our Truck --------------- Customer Pickup - Showroom Customer…" at bounding box center [1143, 402] width 101 height 30
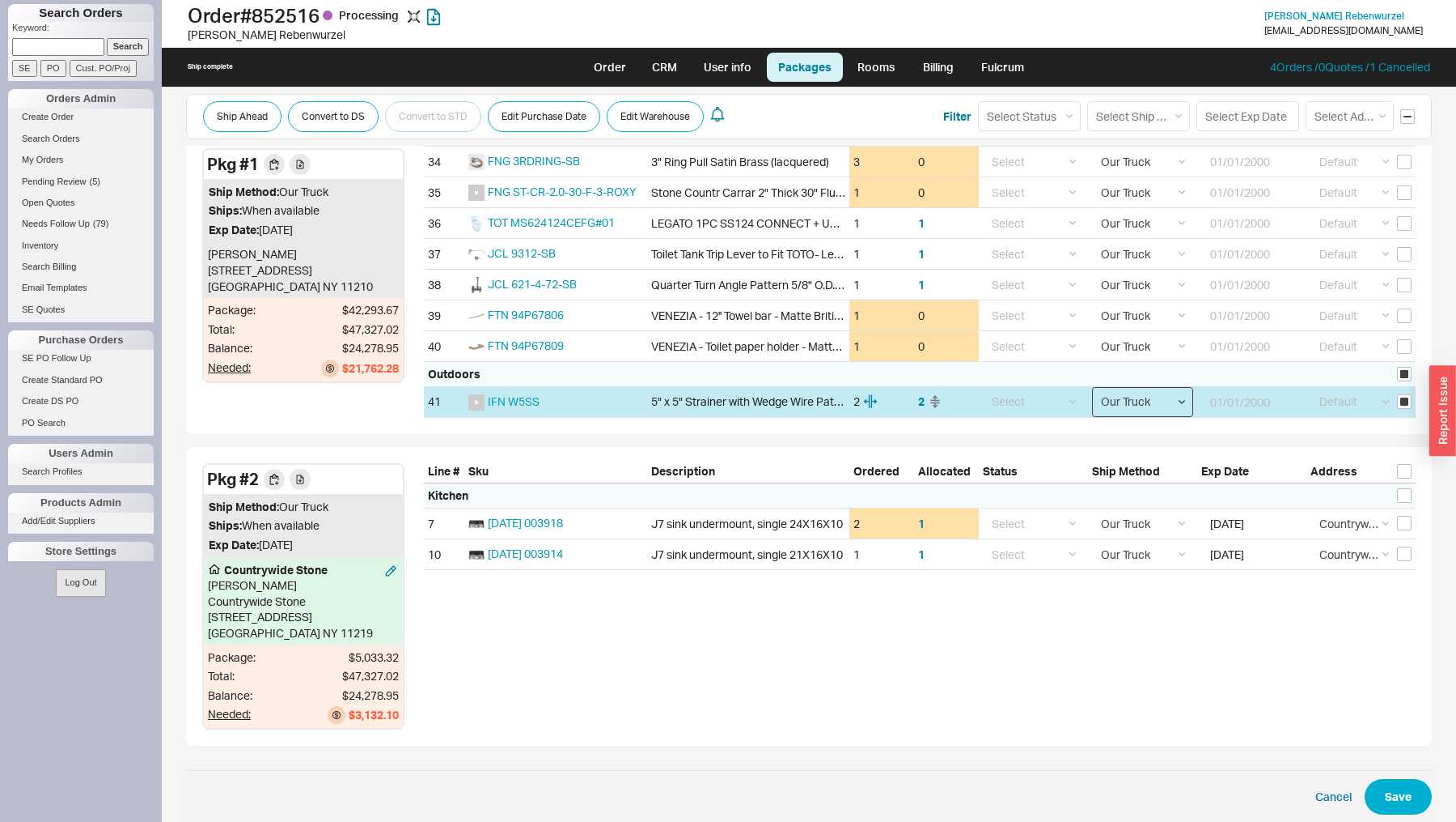
select select "10"
click at [1092, 387] on select "Select Ground LTL Our Truck --------------- Customer Pickup - Showroom Customer…" at bounding box center [1143, 402] width 101 height 30
click at [1236, 388] on input at bounding box center [1249, 402] width 95 height 30
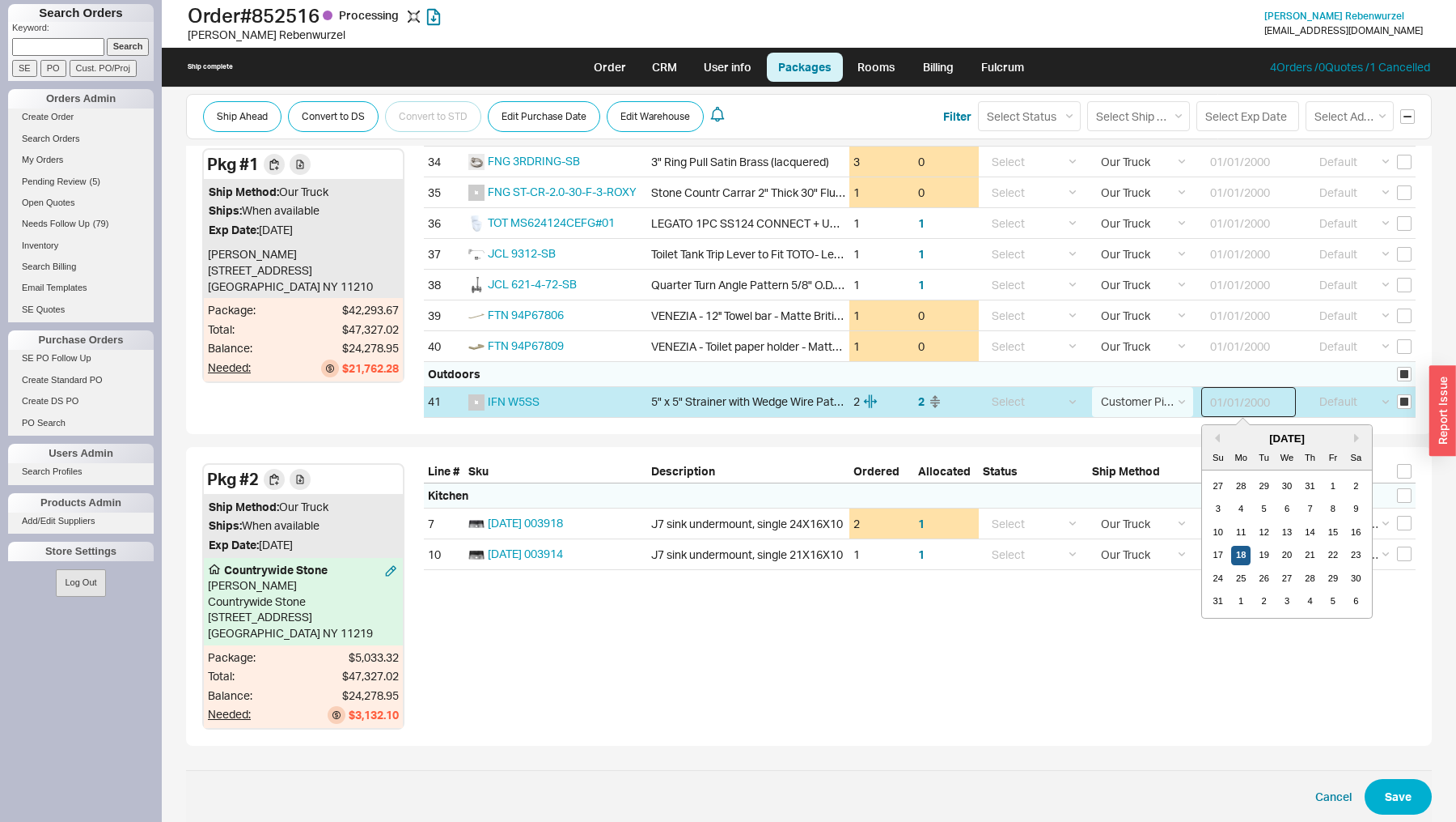
click at [1241, 546] on div "18" at bounding box center [1241, 555] width 19 height 19
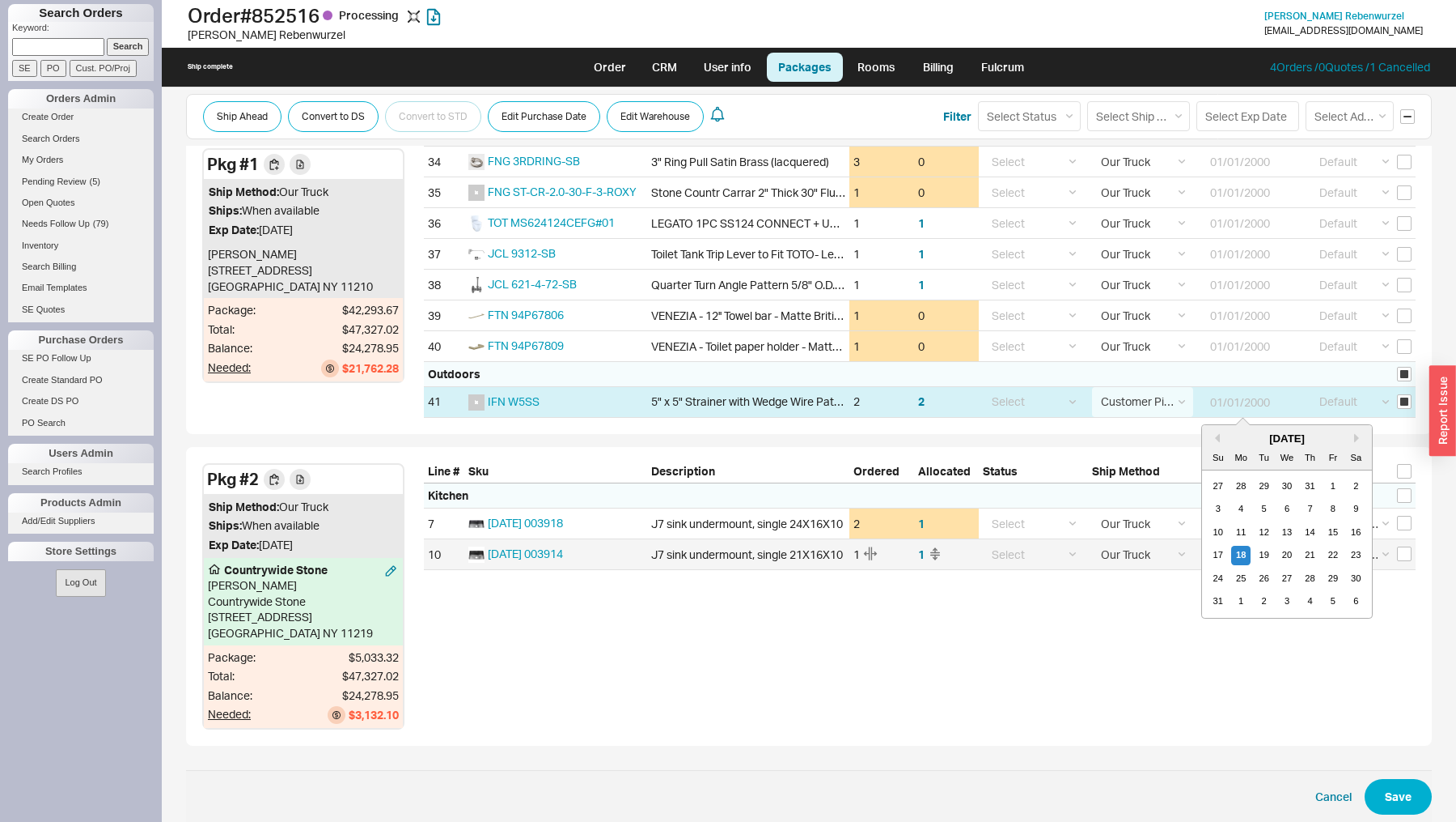
type input "[DATE]"
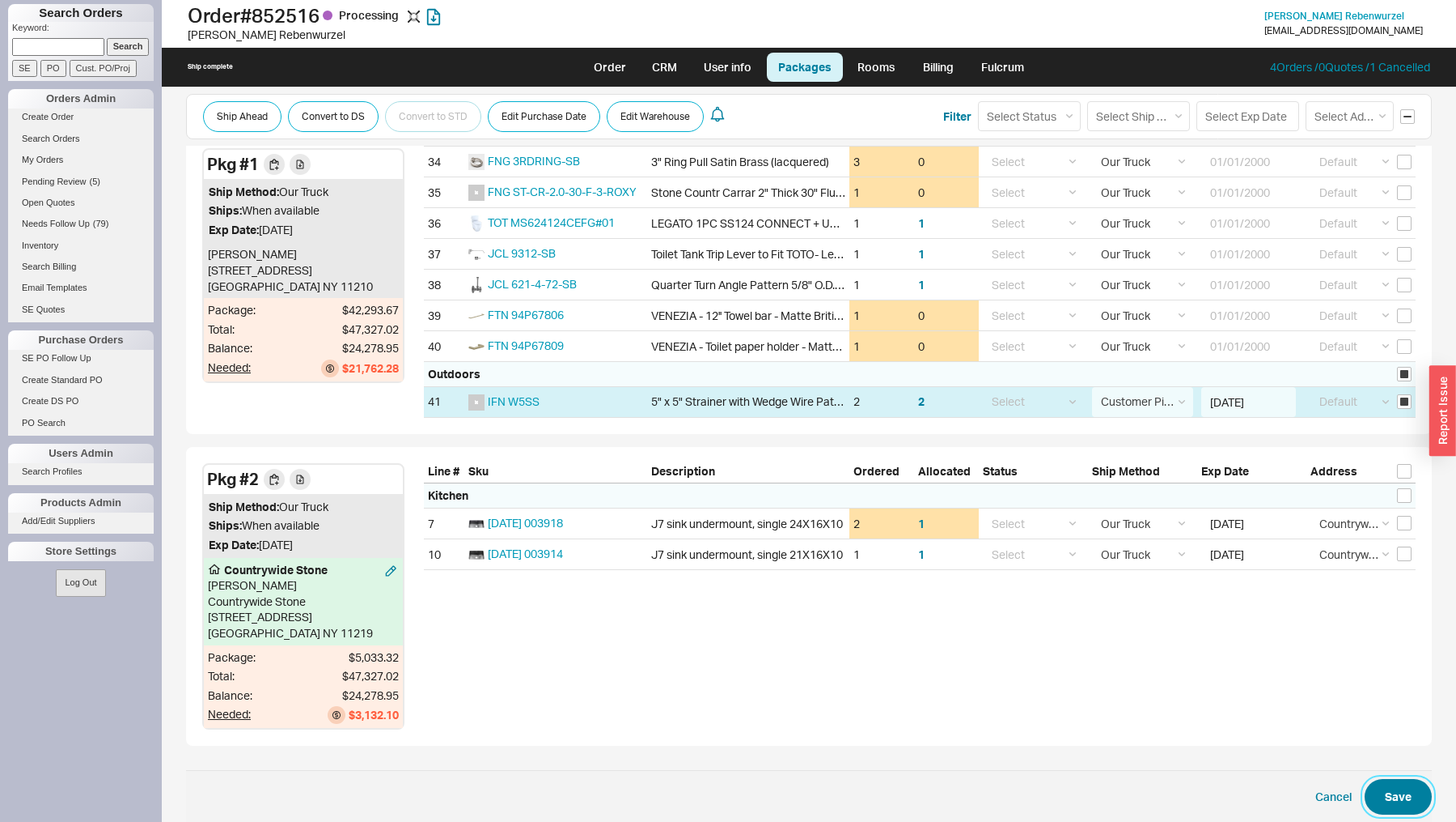
click at [1415, 785] on button "Save" at bounding box center [1398, 796] width 67 height 36
checkbox input "false"
select select "10"
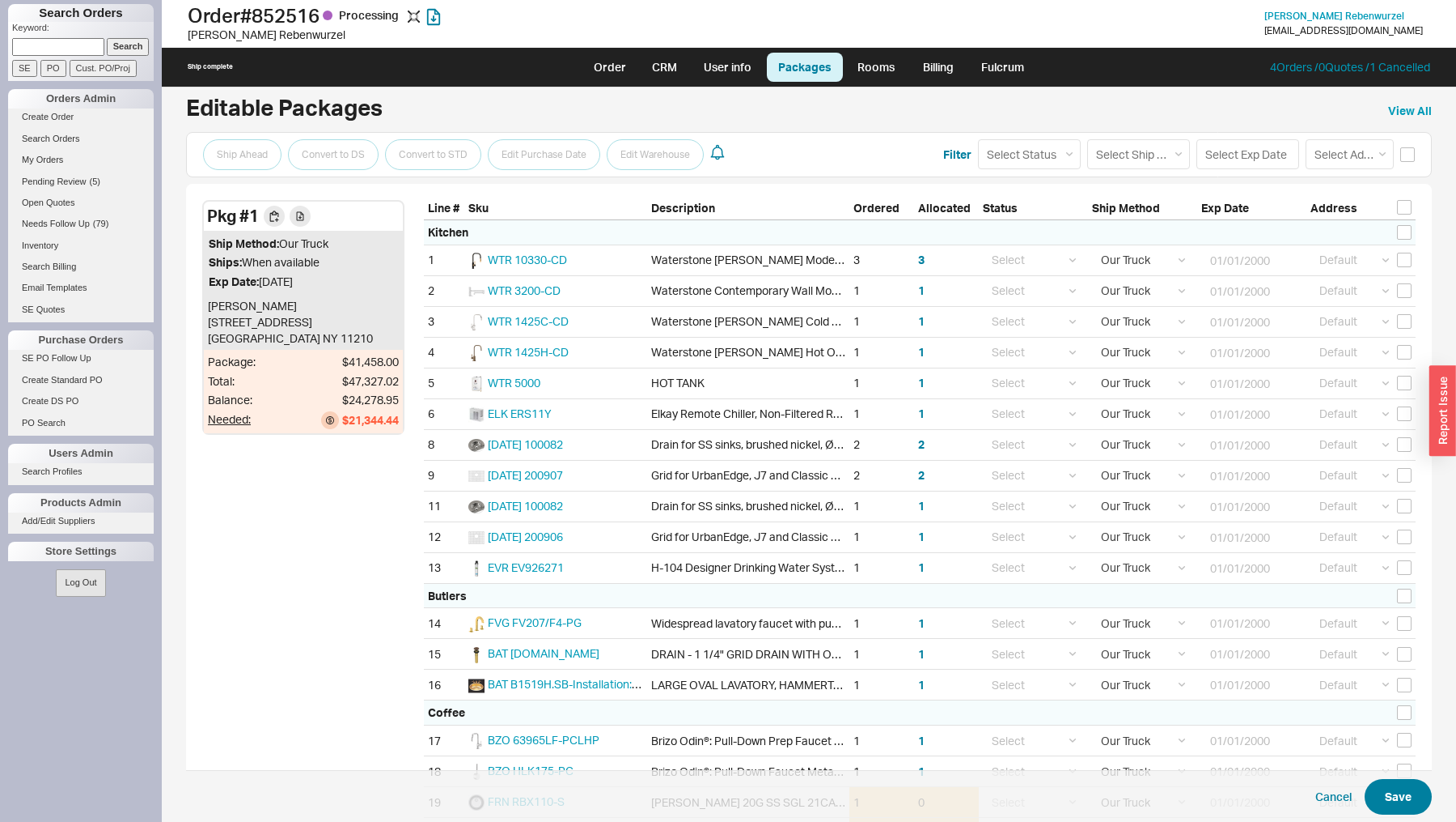
scroll to position [0, 0]
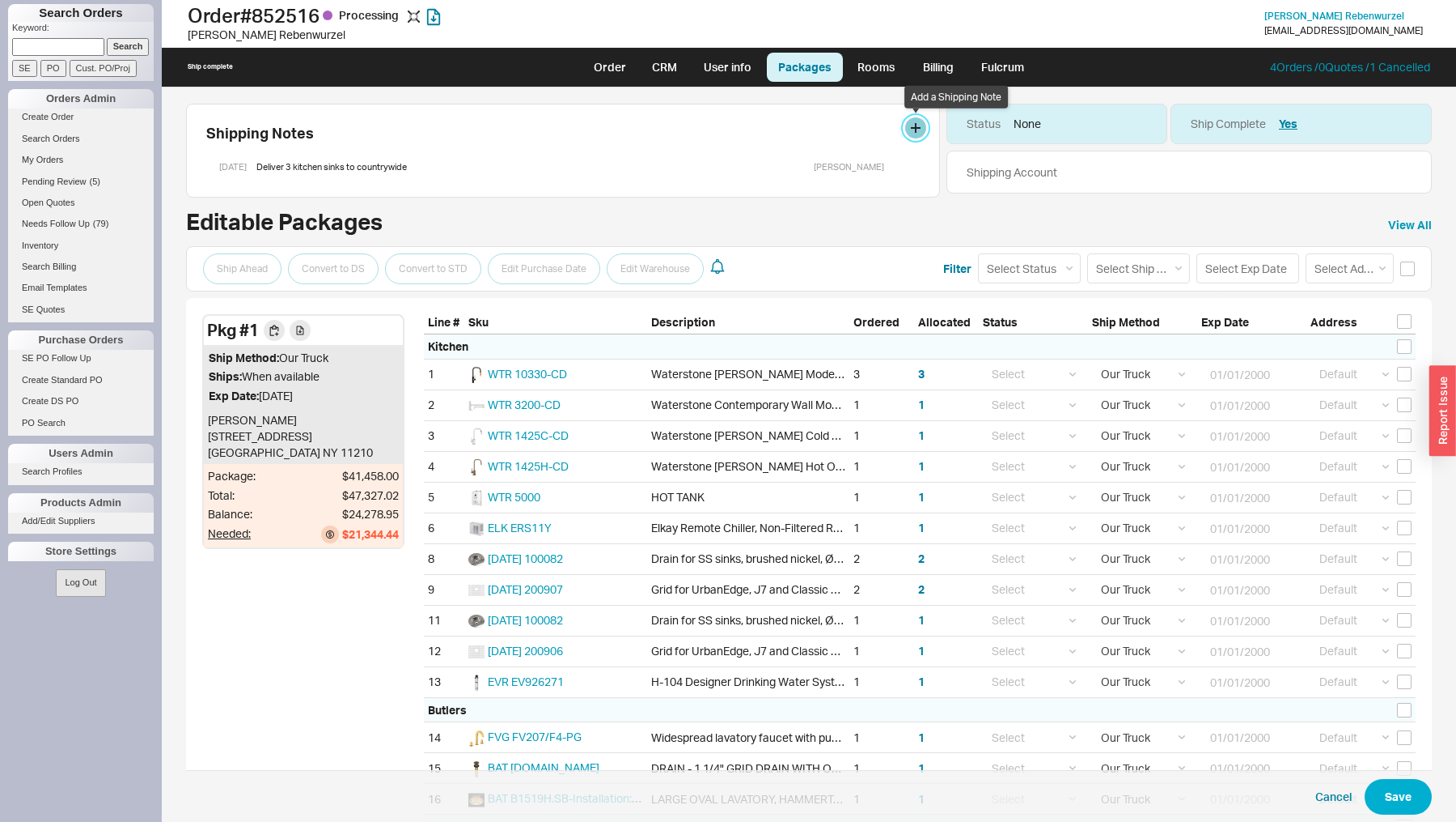
click at [912, 129] on button at bounding box center [916, 127] width 21 height 21
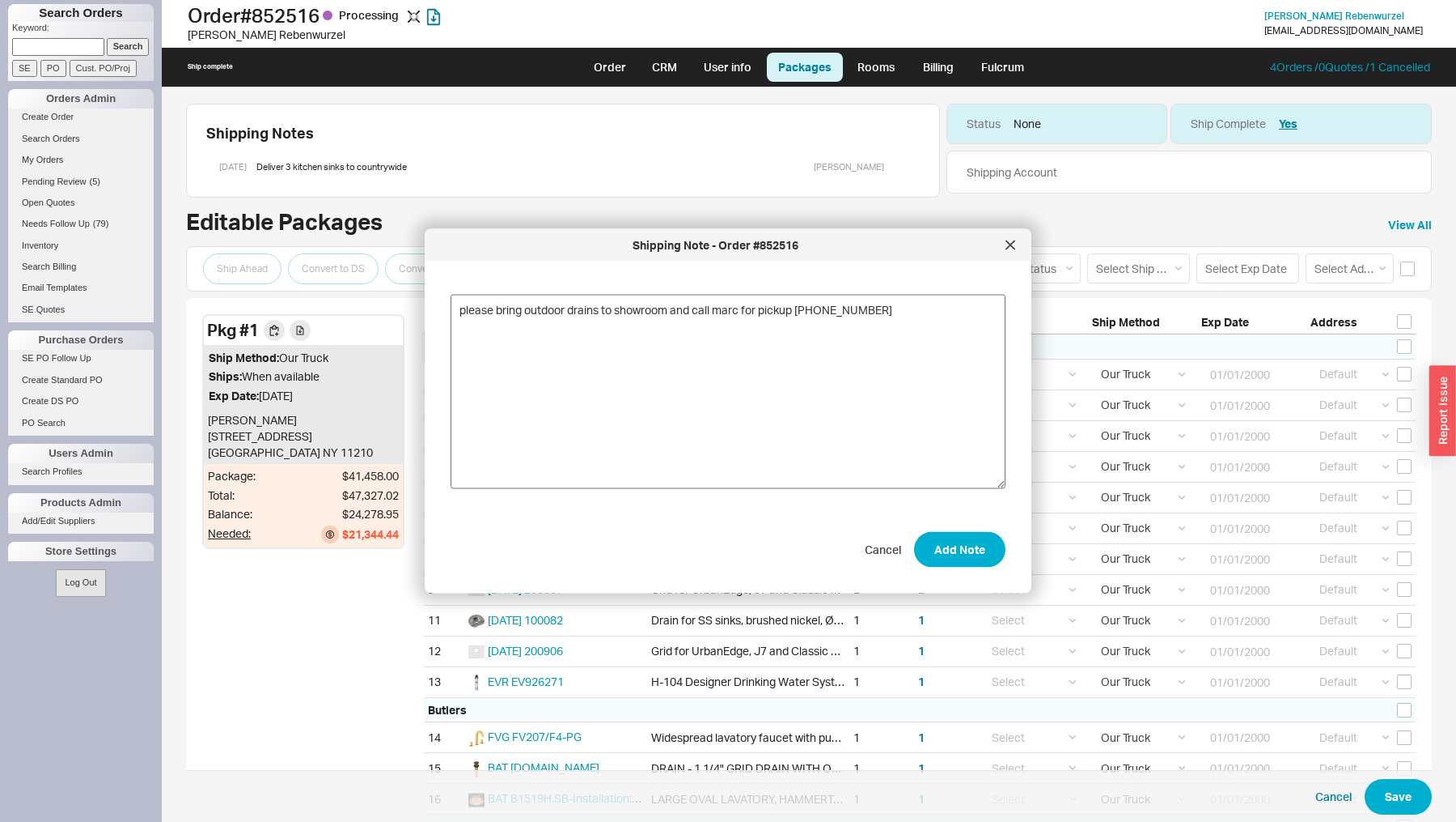
click at [674, 309] on textarea "please bring outdoor drains to showroom and call marc for pickup [PHONE_NUMBER]" at bounding box center [728, 391] width 555 height 194
click at [902, 310] on textarea "please bring outdoor drains to showroom and call marc for pickup [PHONE_NUMBER]" at bounding box center [728, 391] width 555 height 194
type textarea "please bring outdoor drains to showroom and call marc for pickup [PHONE_NUMBER]…"
click at [975, 544] on button "Add Note" at bounding box center [960, 548] width 91 height 36
